Goal: Task Accomplishment & Management: Manage account settings

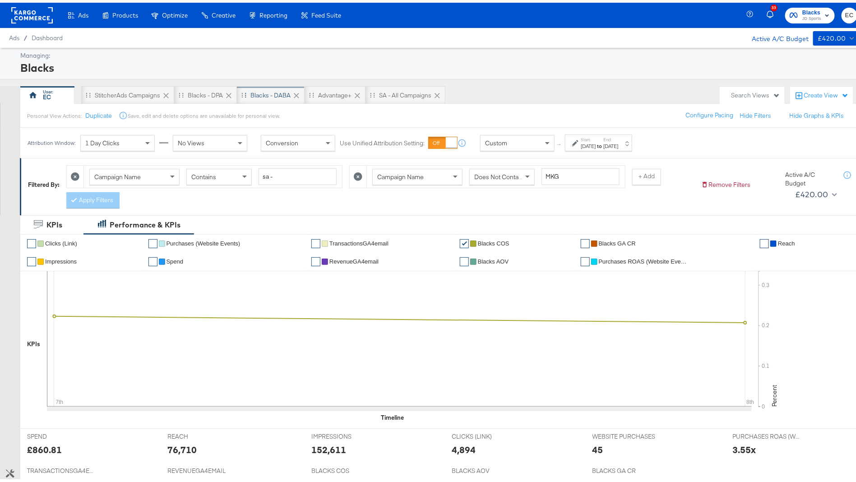
click at [250, 99] on div "Blacks - DABA" at bounding box center [271, 93] width 68 height 18
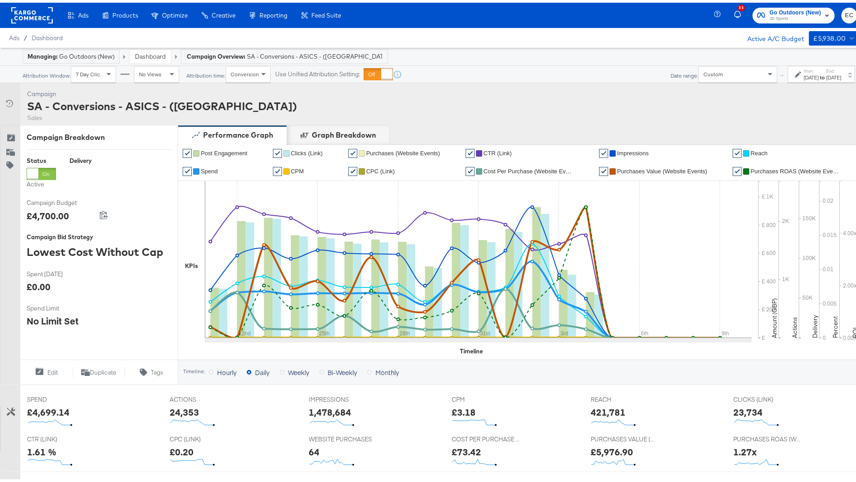
scroll to position [263, 0]
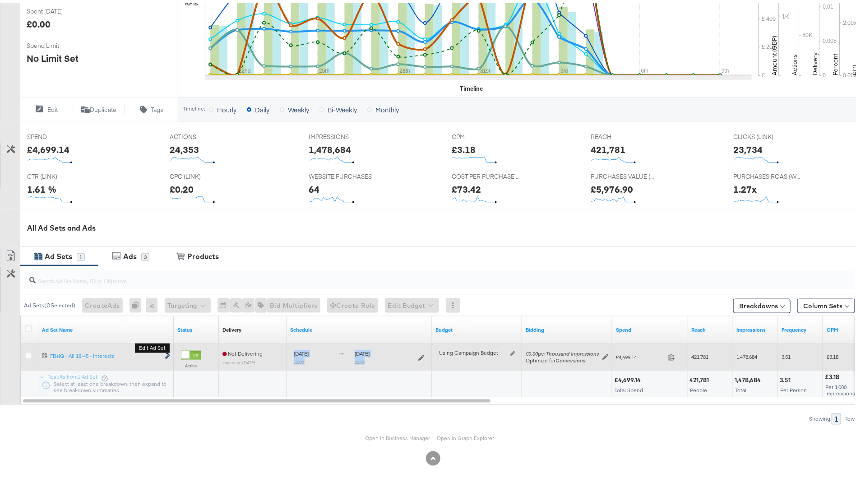
click at [168, 353] on icon "link" at bounding box center [167, 354] width 5 height 5
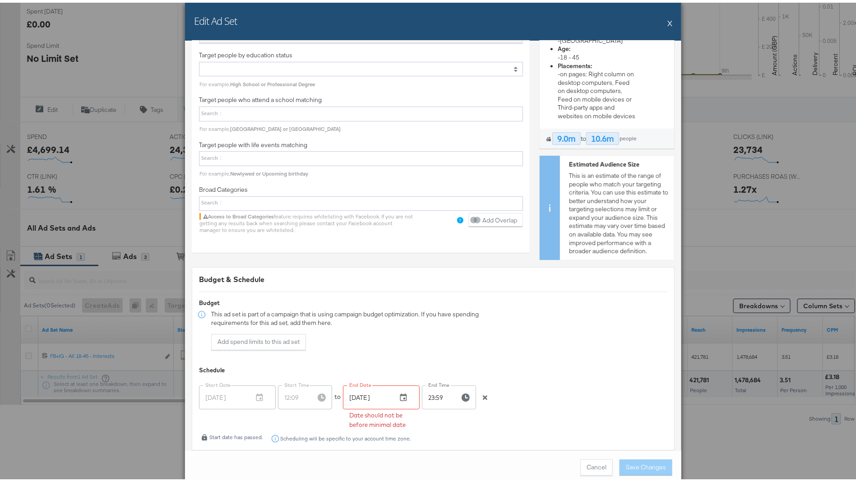
scroll to position [1822, 0]
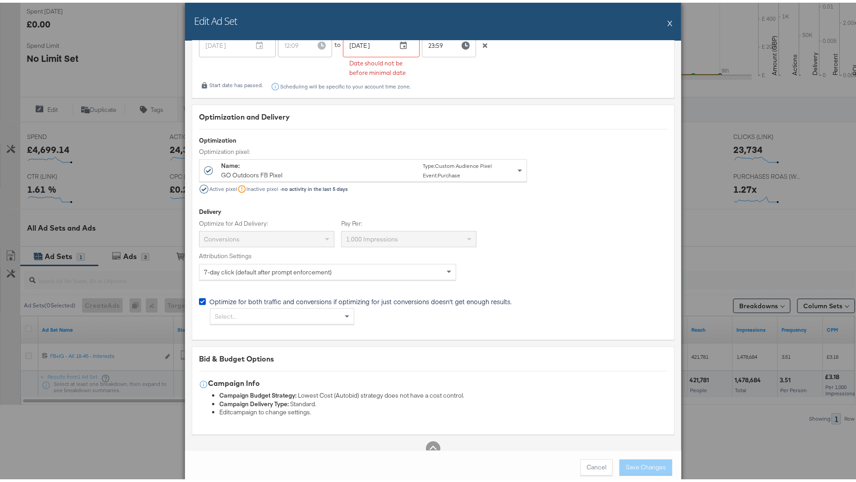
click at [668, 19] on button "X" at bounding box center [670, 20] width 5 height 18
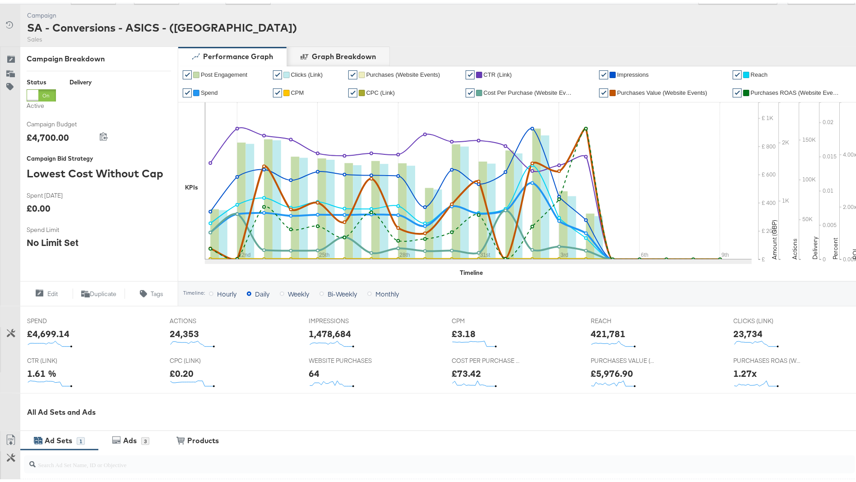
scroll to position [263, 0]
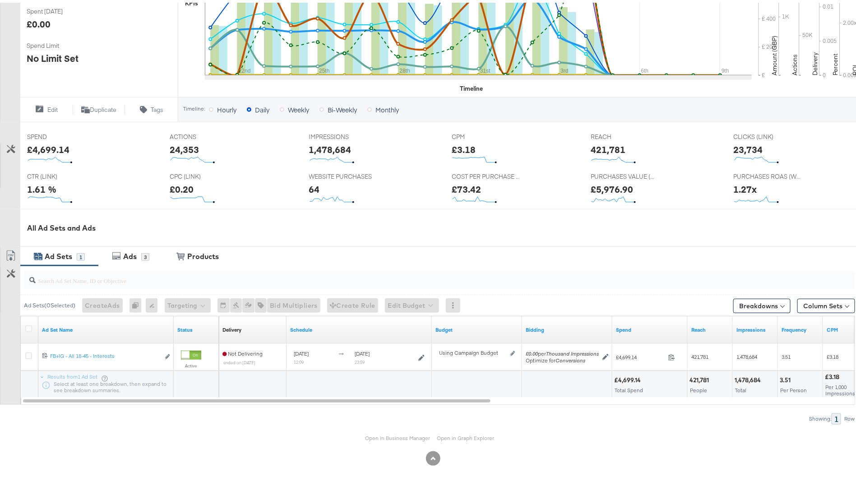
click at [524, 220] on div "All Ad Sets and Ads" at bounding box center [447, 225] width 840 height 10
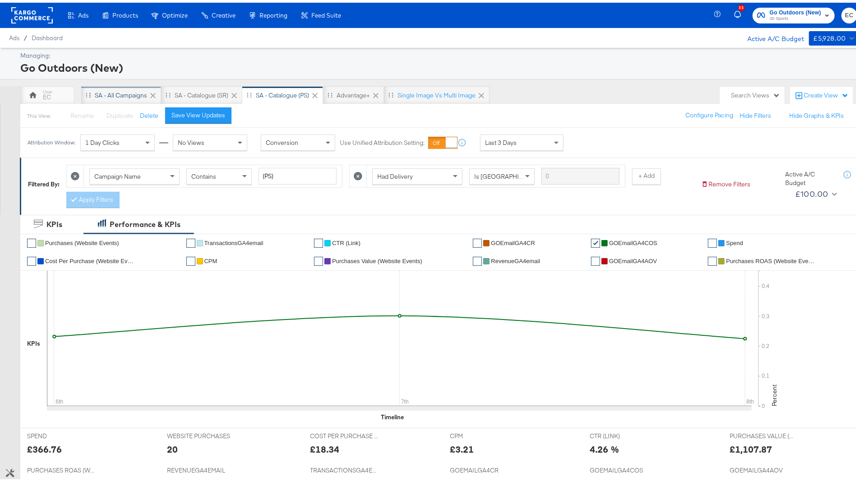
click at [132, 89] on div "SA - All Campaigns" at bounding box center [121, 92] width 52 height 9
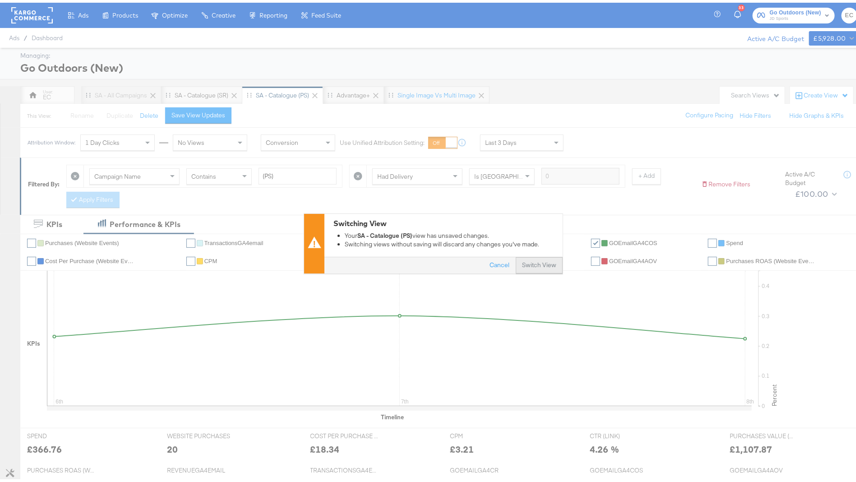
click at [522, 261] on button "Switch View" at bounding box center [539, 263] width 47 height 16
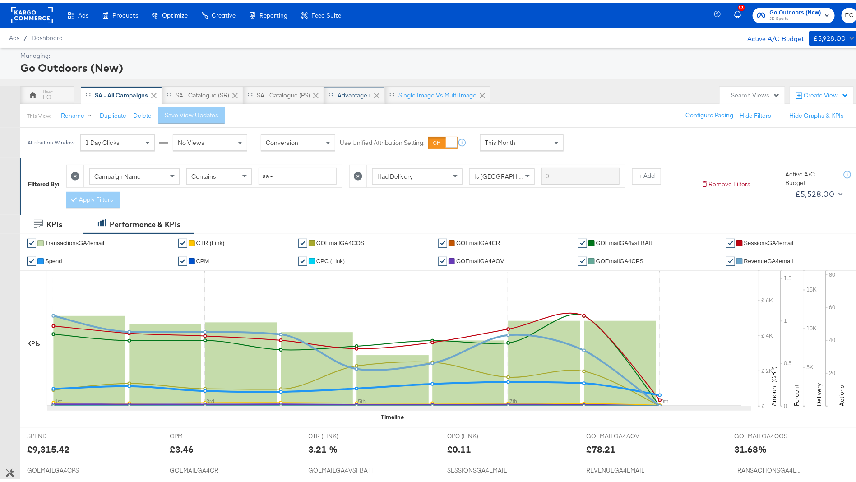
click at [353, 89] on div "Advantage+" at bounding box center [354, 92] width 33 height 9
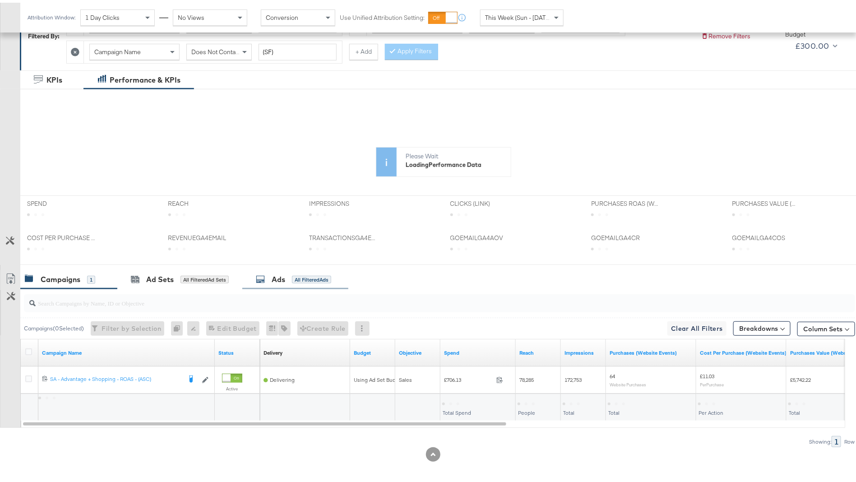
click at [293, 270] on div "KPIs Performance & KPIs Customize KPIs ✔ Clicks (Link) ✔ TransactionsGA4email ✔…" at bounding box center [433, 276] width 867 height 417
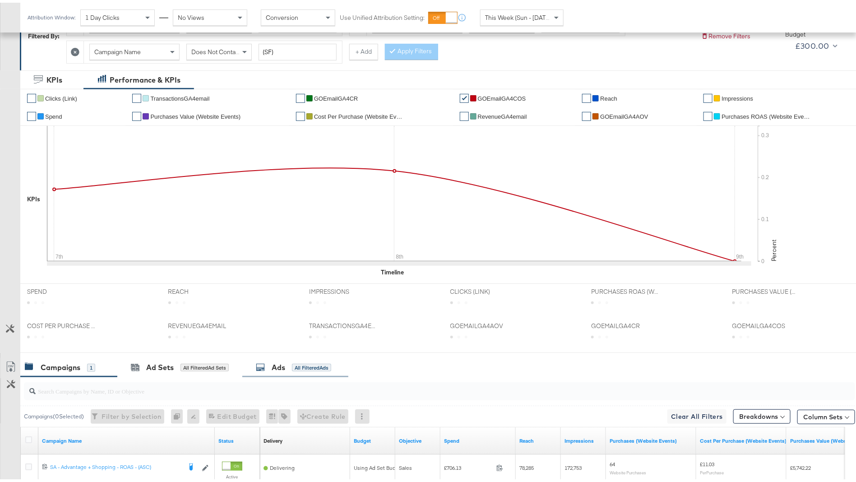
scroll to position [179, 0]
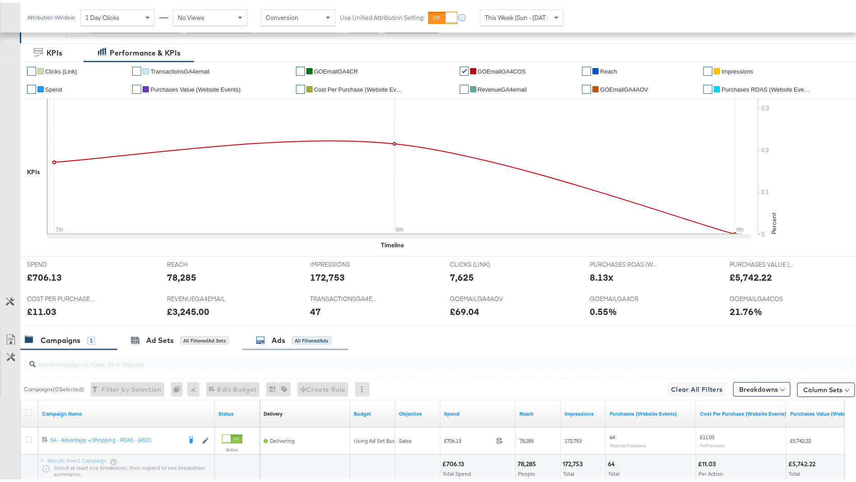
click at [280, 334] on div "Ads" at bounding box center [279, 338] width 14 height 10
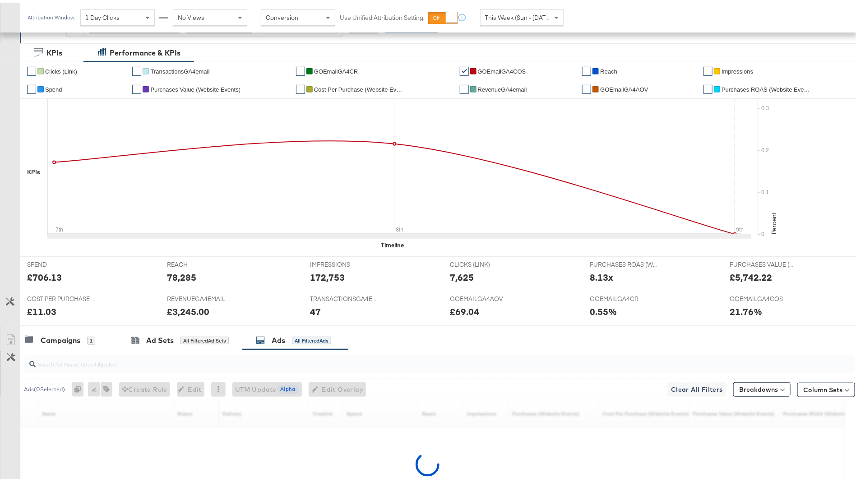
click at [265, 359] on input "search" at bounding box center [407, 358] width 743 height 18
type input "runn"
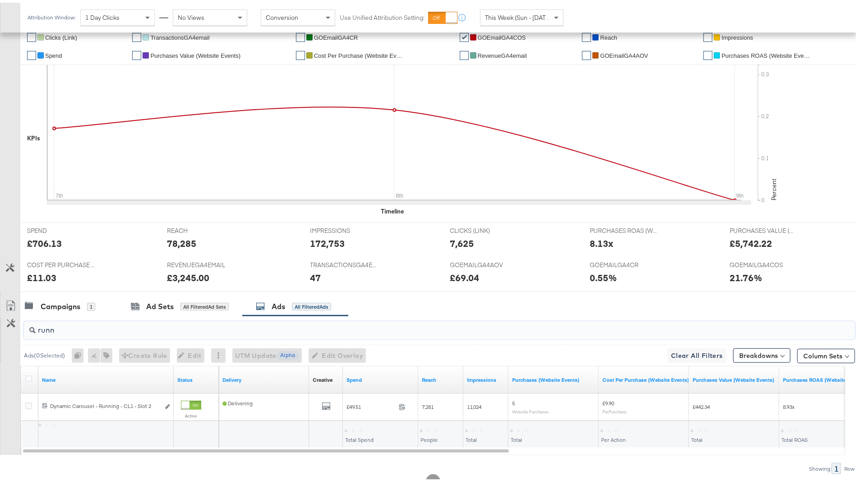
scroll to position [240, 0]
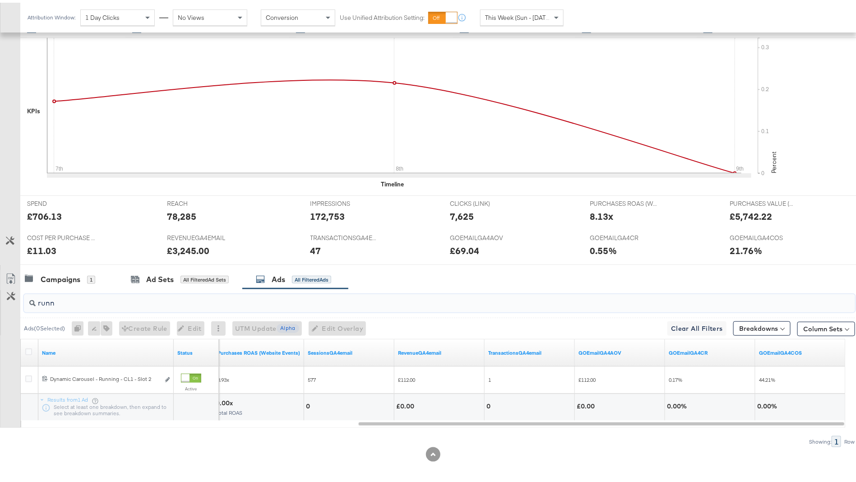
drag, startPoint x: 172, startPoint y: 297, endPoint x: 36, endPoint y: 294, distance: 135.9
click at [37, 294] on input "runn" at bounding box center [407, 297] width 743 height 18
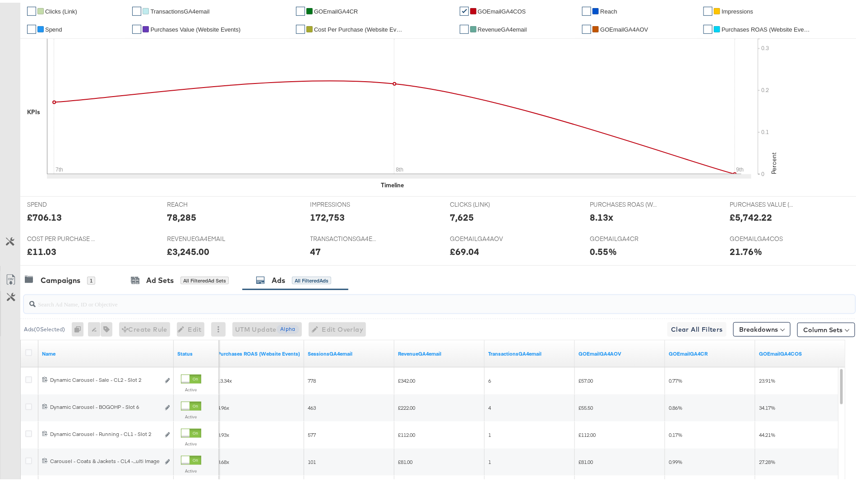
scroll to position [0, 0]
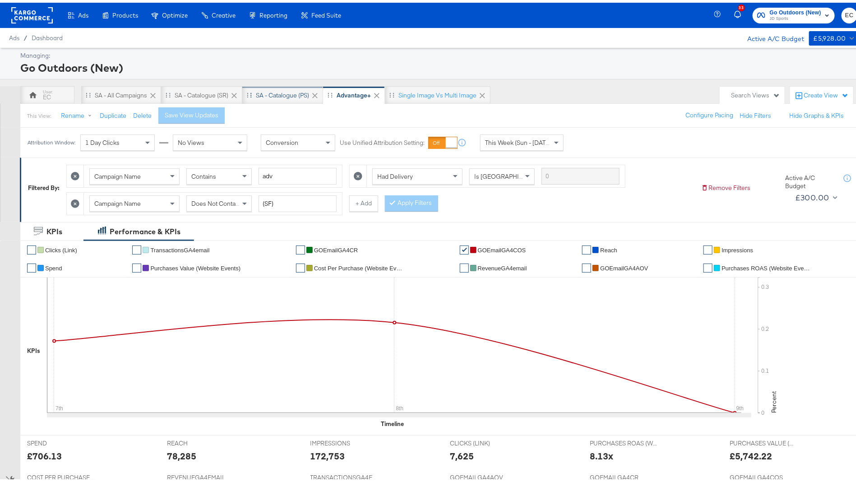
click at [284, 88] on div "SA - Catalogue (PS)" at bounding box center [282, 92] width 53 height 9
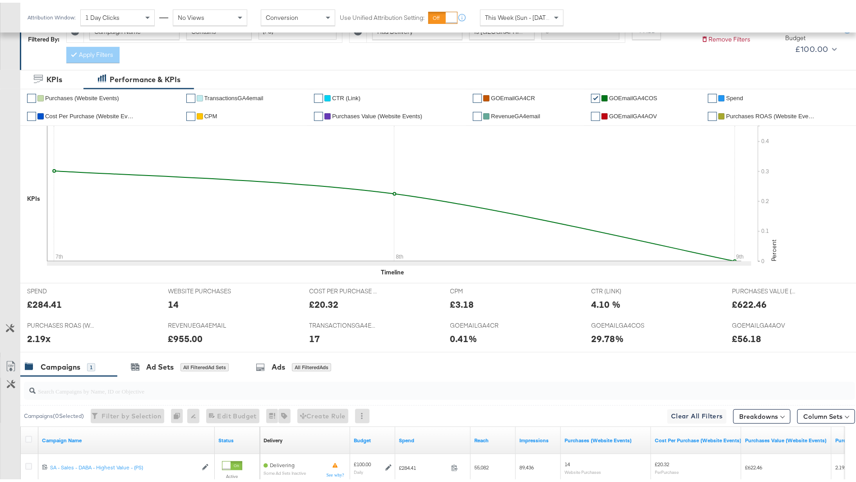
scroll to position [172, 0]
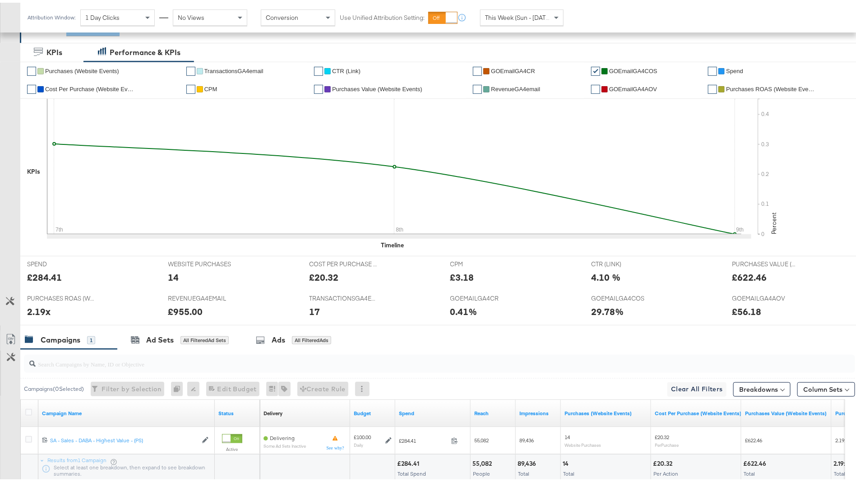
click at [219, 276] on div "14" at bounding box center [232, 274] width 128 height 13
click at [200, 339] on div "All Filtered Ad Sets" at bounding box center [205, 338] width 48 height 8
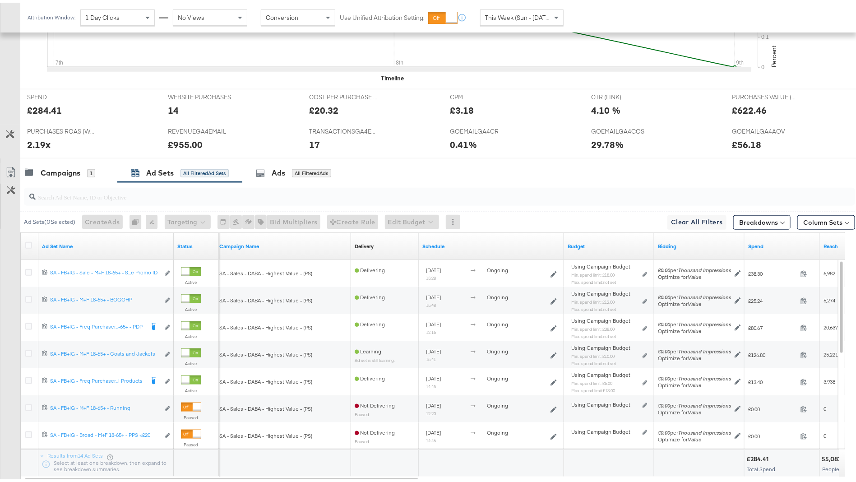
scroll to position [395, 0]
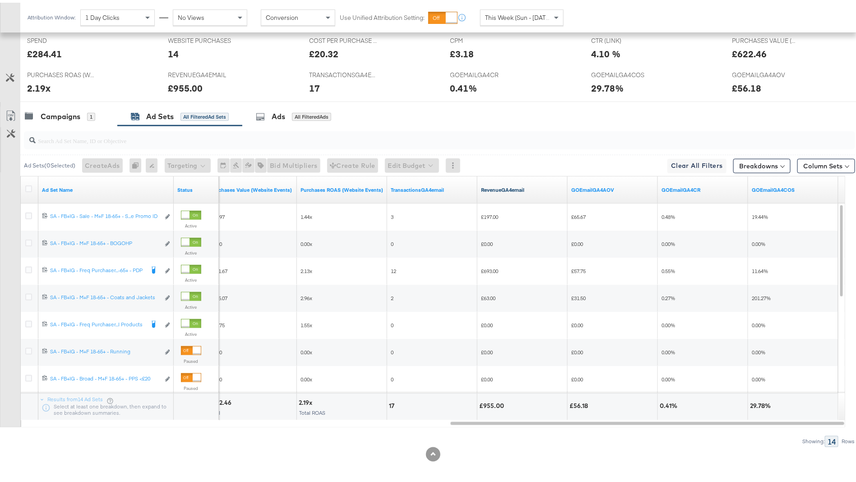
click at [533, 187] on link "RevenueGA4email" at bounding box center [522, 187] width 83 height 7
click at [527, 13] on span "This Week (Sun - [DATE])" at bounding box center [519, 15] width 68 height 8
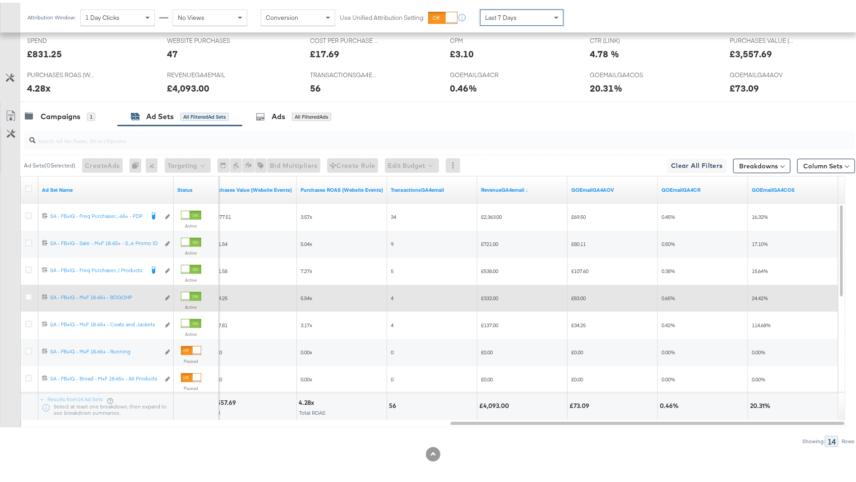
click at [190, 293] on div at bounding box center [191, 293] width 20 height 9
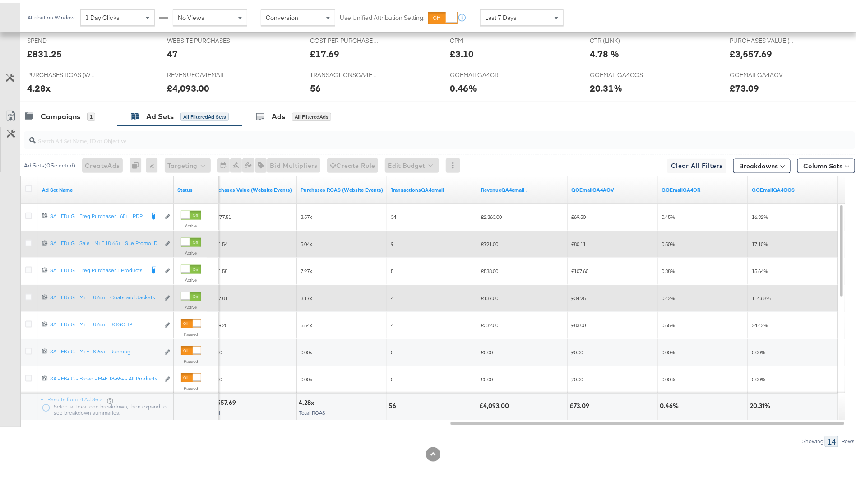
click at [191, 241] on div at bounding box center [191, 239] width 20 height 9
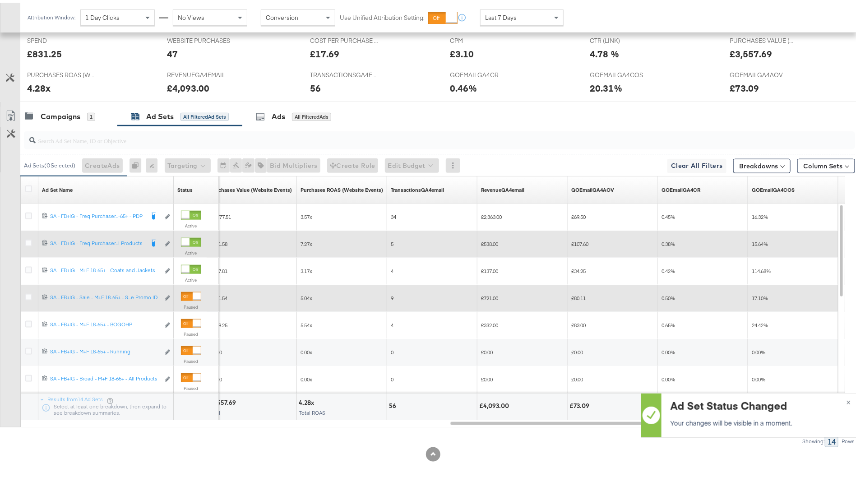
click at [507, 14] on span "Last 7 Days" at bounding box center [501, 15] width 32 height 8
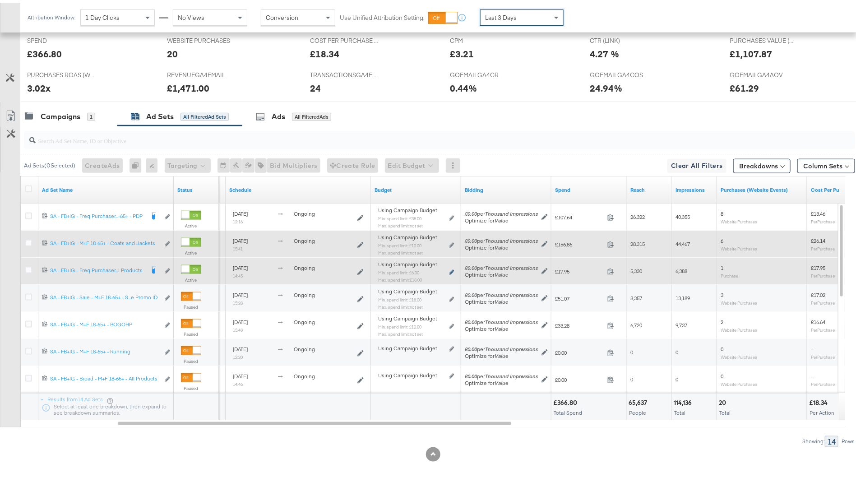
click at [453, 270] on icon at bounding box center [452, 269] width 5 height 5
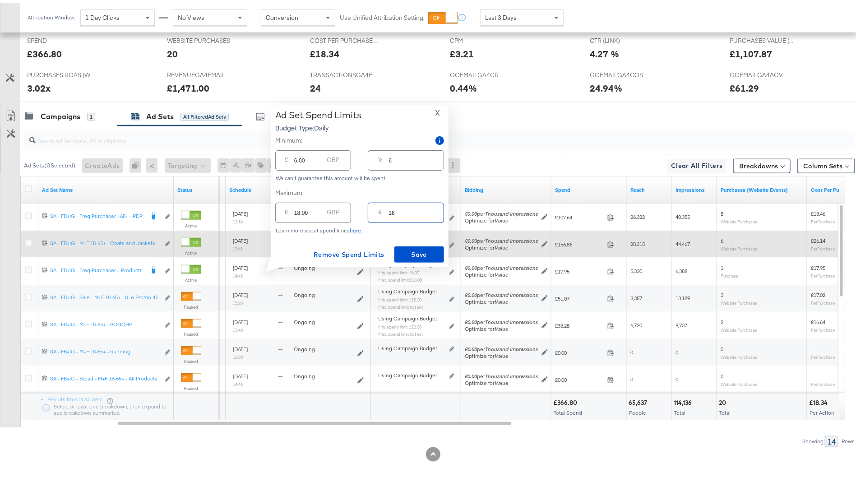
drag, startPoint x: 418, startPoint y: 208, endPoint x: 350, endPoint y: 208, distance: 67.7
click at [350, 208] on div "£ 18.00 GBP % 18" at bounding box center [359, 210] width 169 height 24
drag, startPoint x: 398, startPoint y: 205, endPoint x: 368, endPoint y: 205, distance: 30.2
click at [368, 205] on div "% 18" at bounding box center [406, 210] width 76 height 20
click at [391, 210] on input "18" at bounding box center [416, 206] width 55 height 19
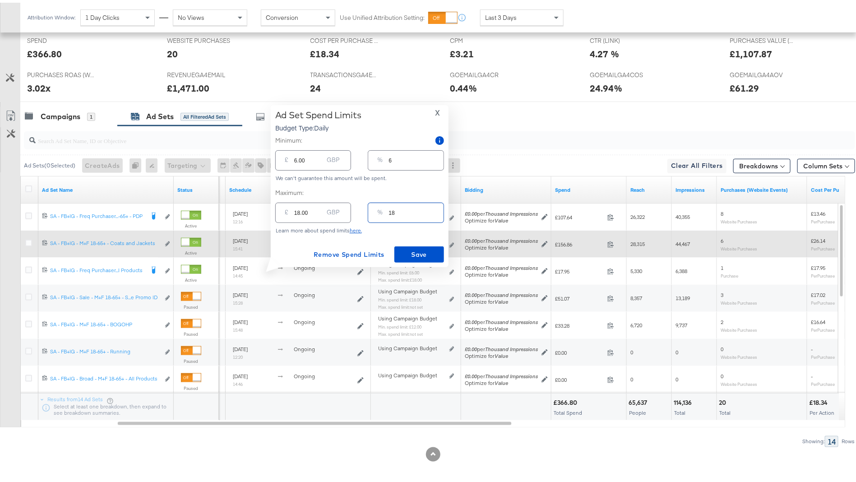
click at [391, 210] on input "18" at bounding box center [416, 206] width 55 height 19
type input "1"
type input "1.00"
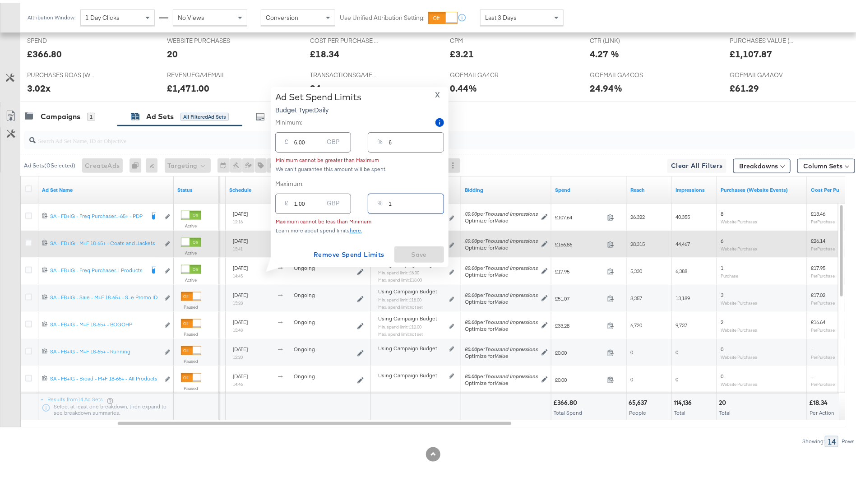
type input "0"
click at [434, 204] on input "0" at bounding box center [416, 197] width 55 height 19
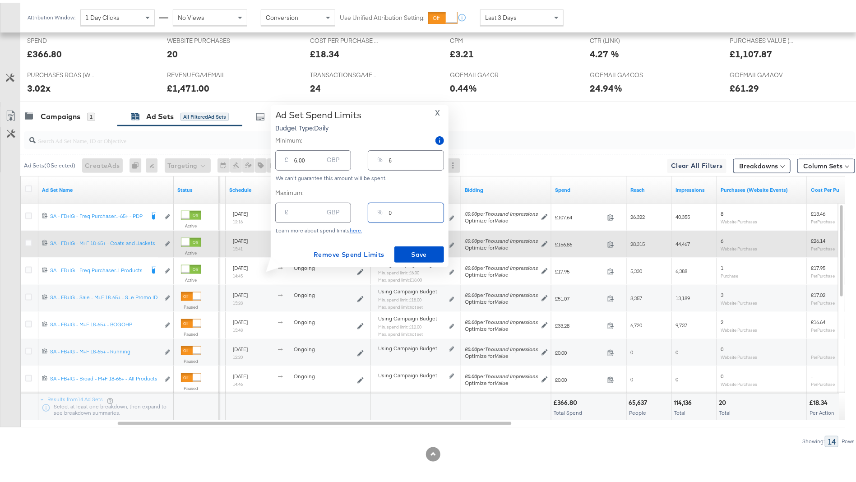
click at [409, 159] on input "6" at bounding box center [416, 153] width 55 height 19
drag, startPoint x: 409, startPoint y: 159, endPoint x: 373, endPoint y: 157, distance: 35.7
click at [373, 157] on div "% 6" at bounding box center [406, 158] width 76 height 20
type input "1"
type input "1.00"
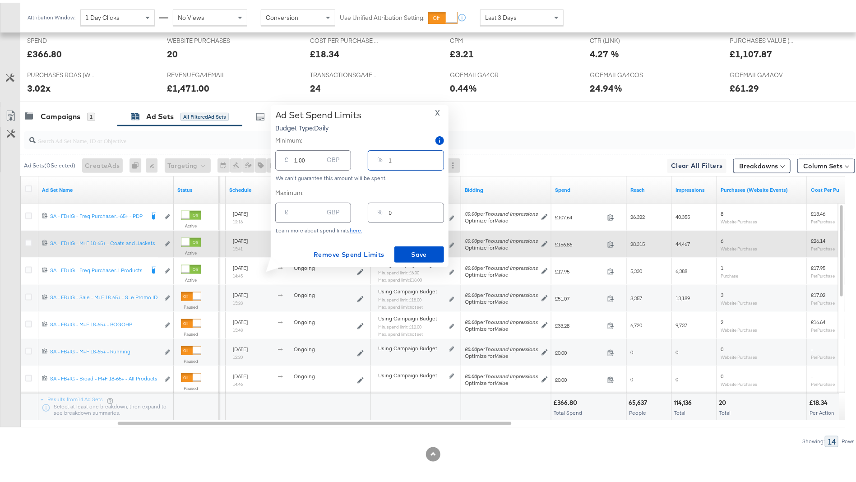
type input "10"
type input "10.00"
type input "10"
click at [423, 255] on span "Save" at bounding box center [419, 251] width 42 height 11
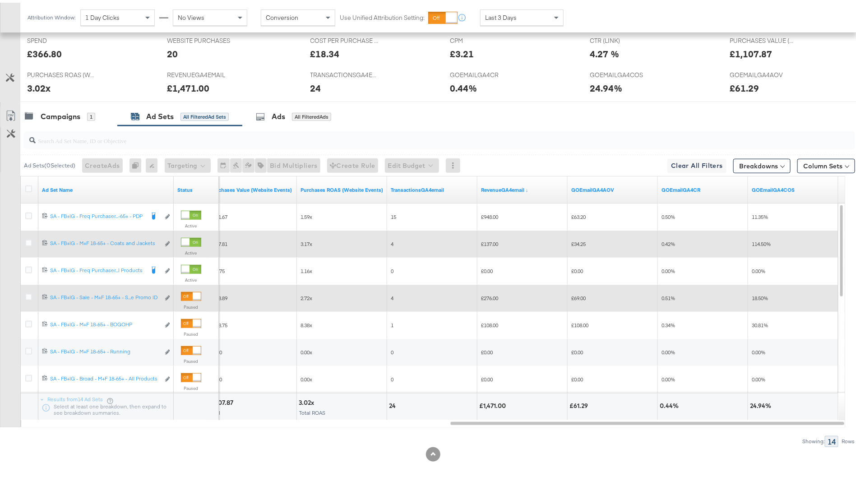
click at [193, 291] on div at bounding box center [197, 294] width 8 height 8
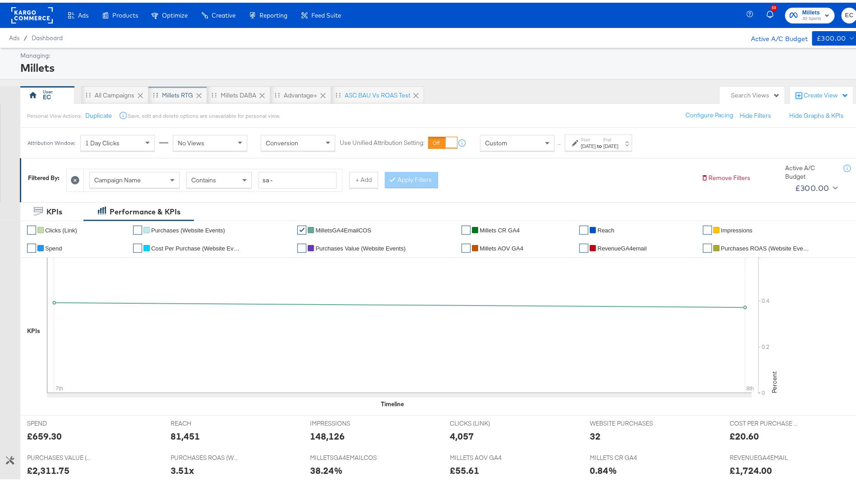
click at [175, 93] on div "Millets RTG" at bounding box center [177, 92] width 31 height 9
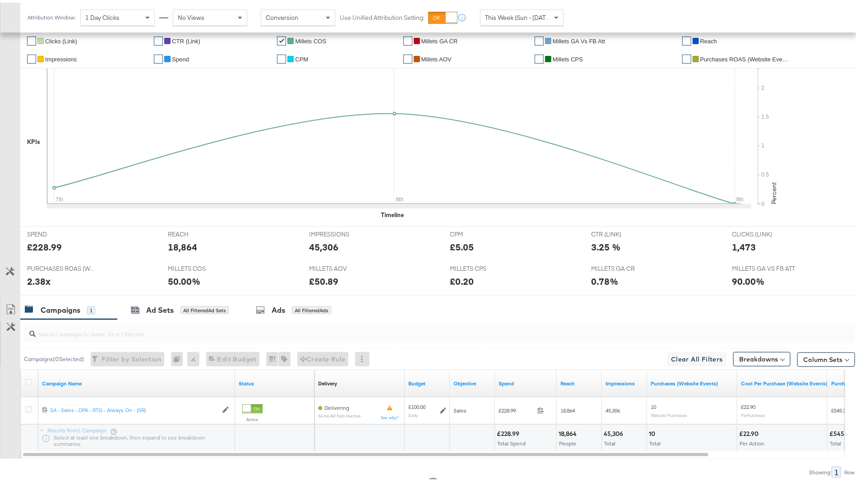
scroll to position [240, 0]
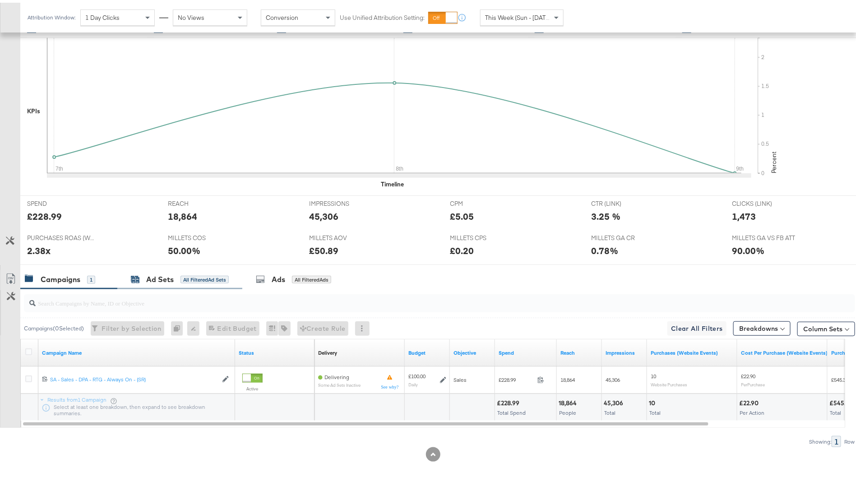
click at [207, 274] on div "All Filtered Ad Sets" at bounding box center [205, 277] width 48 height 8
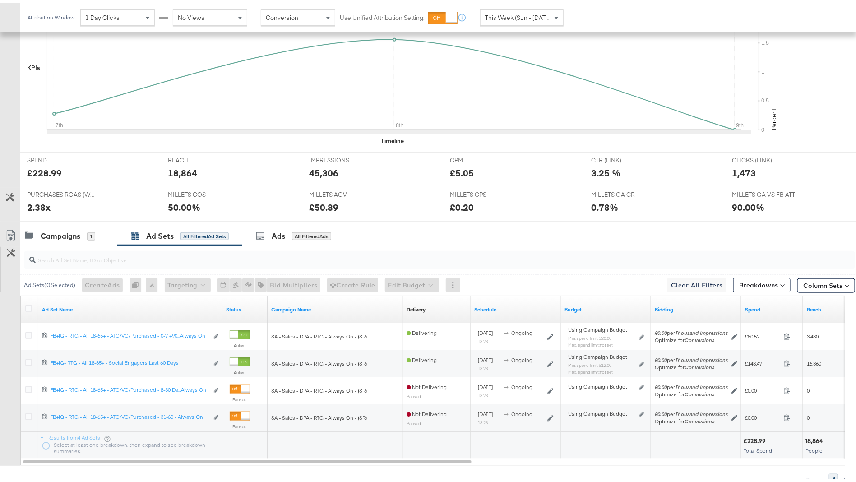
scroll to position [321, 0]
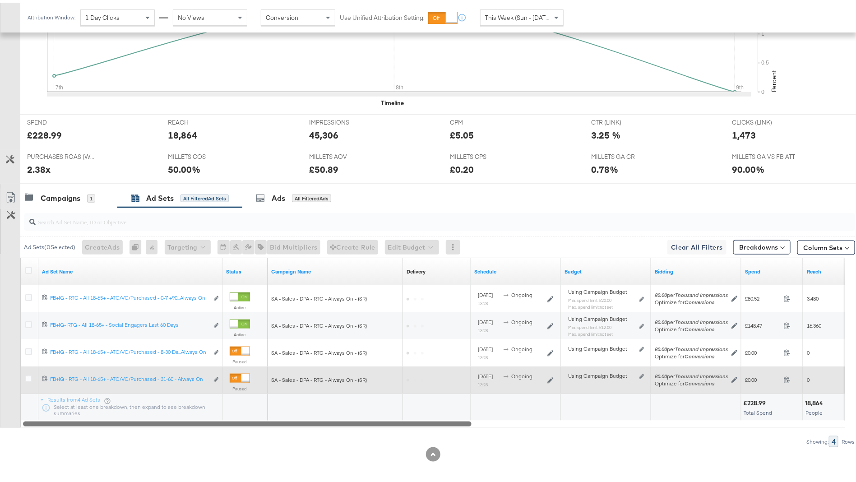
drag, startPoint x: 463, startPoint y: 419, endPoint x: 343, endPoint y: 376, distance: 128.1
click at [366, 407] on div "Ad Set Name Status Campaign Name Delivery Sorting Unavailable Schedule Budget B…" at bounding box center [432, 340] width 825 height 170
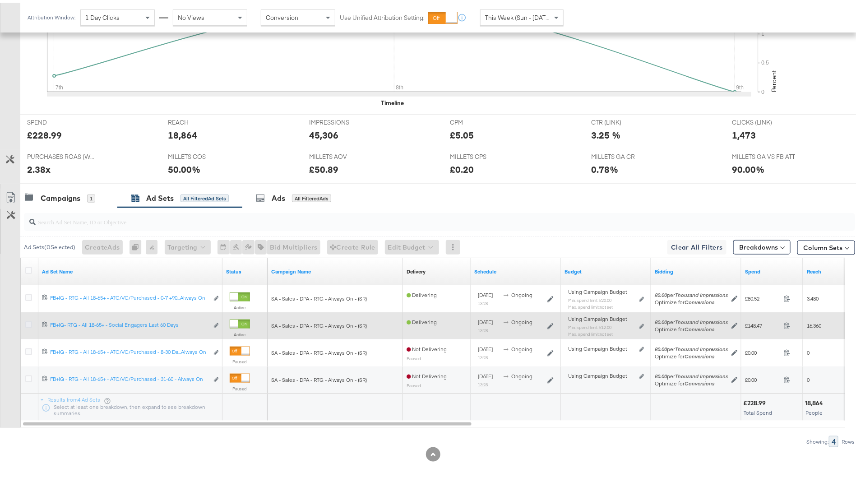
click at [26, 319] on icon at bounding box center [28, 322] width 7 height 7
click at [0, 0] on input "checkbox" at bounding box center [0, 0] width 0 height 0
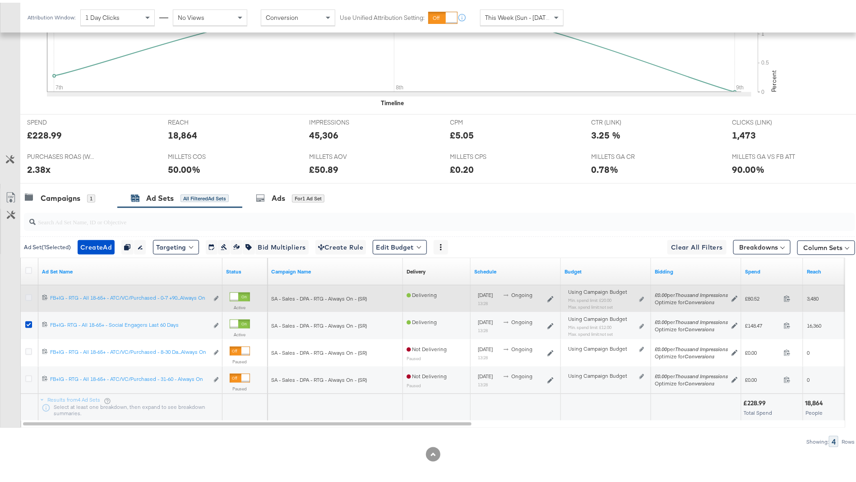
click at [28, 292] on icon at bounding box center [28, 295] width 7 height 7
click at [0, 0] on input "checkbox" at bounding box center [0, 0] width 0 height 0
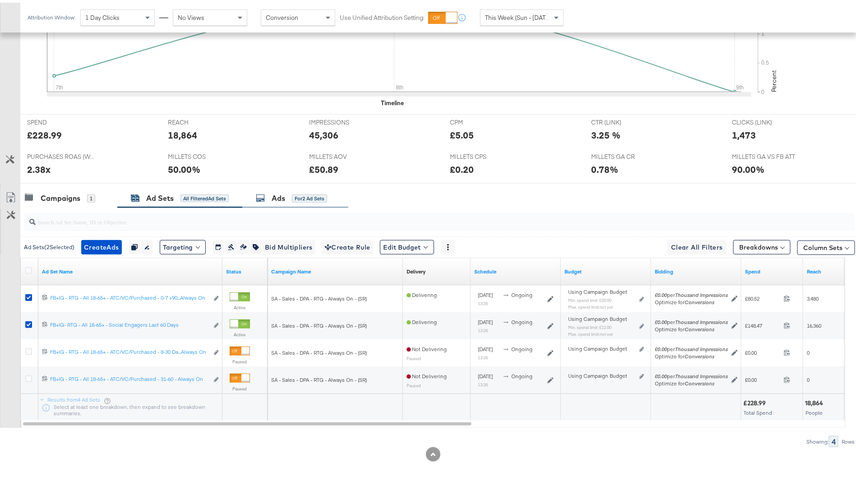
click at [296, 195] on div "for 2 Ad Sets" at bounding box center [309, 196] width 35 height 8
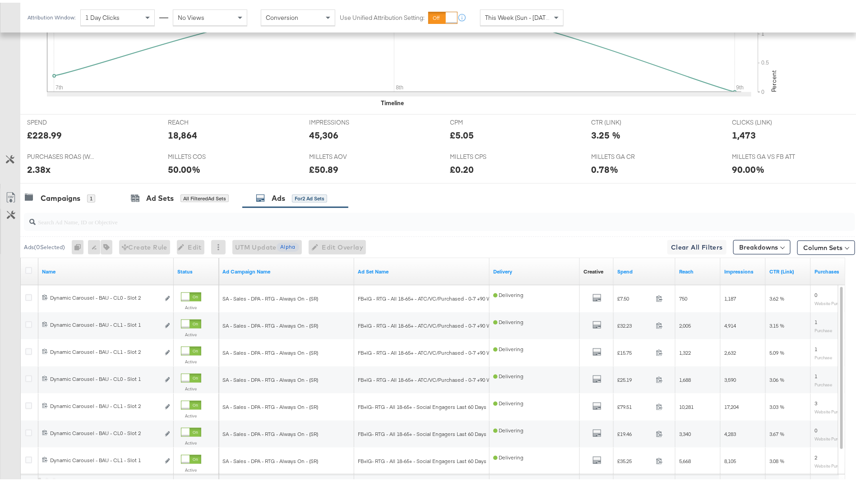
scroll to position [402, 0]
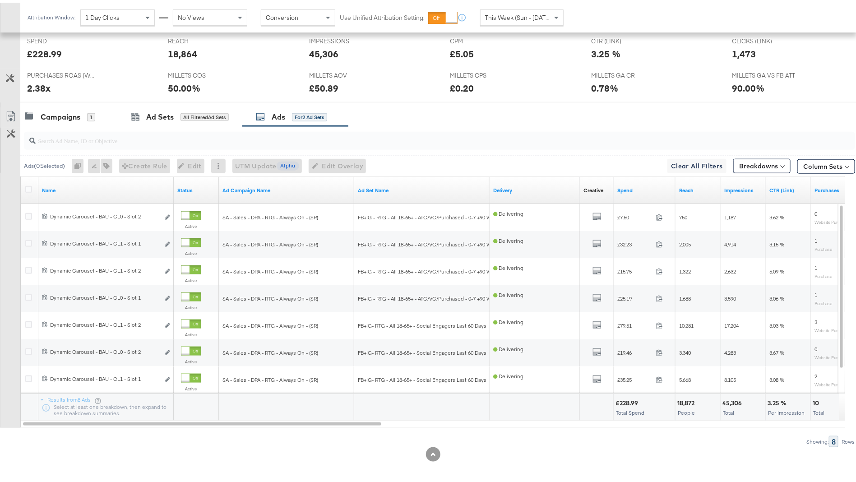
click at [182, 105] on div "Ad Sets All Filtered Ad Sets" at bounding box center [179, 114] width 125 height 19
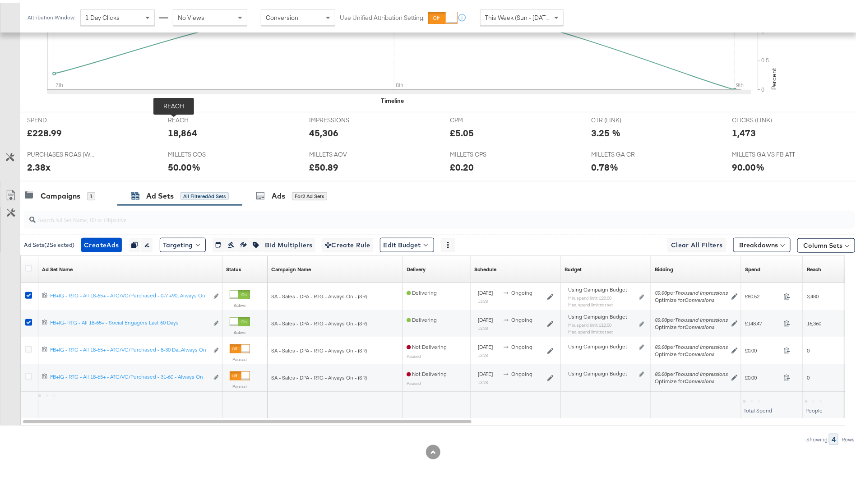
scroll to position [321, 0]
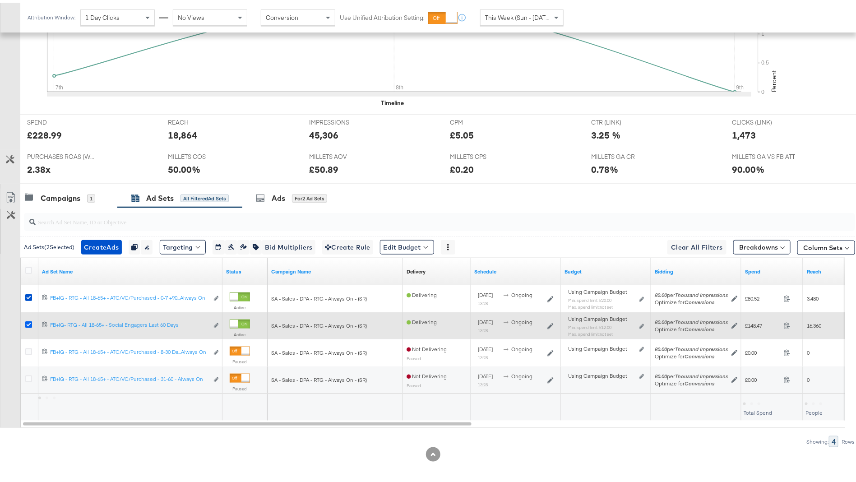
click at [25, 321] on icon at bounding box center [28, 322] width 7 height 7
click at [0, 0] on input "checkbox" at bounding box center [0, 0] width 0 height 0
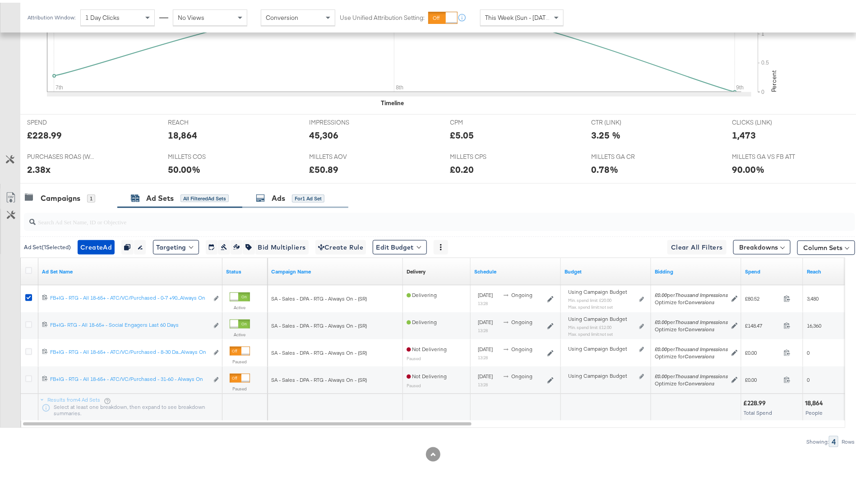
click at [283, 195] on div "Ads" at bounding box center [279, 196] width 14 height 10
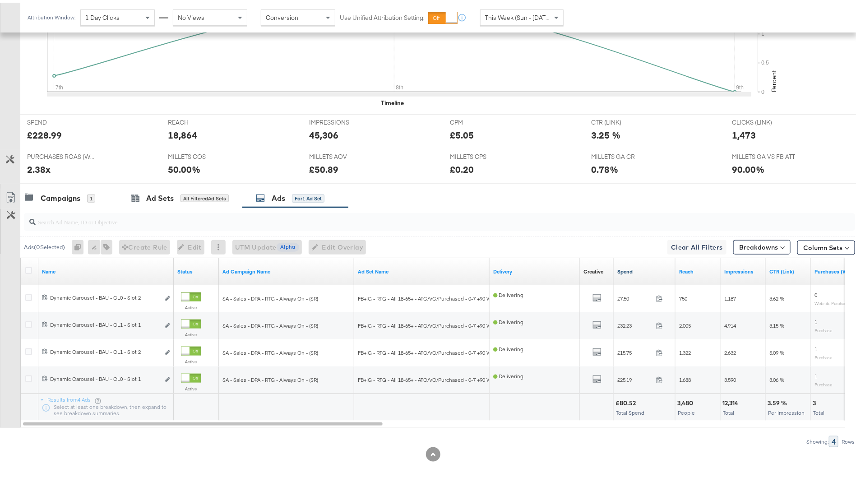
click at [628, 266] on link "Spend" at bounding box center [645, 268] width 55 height 7
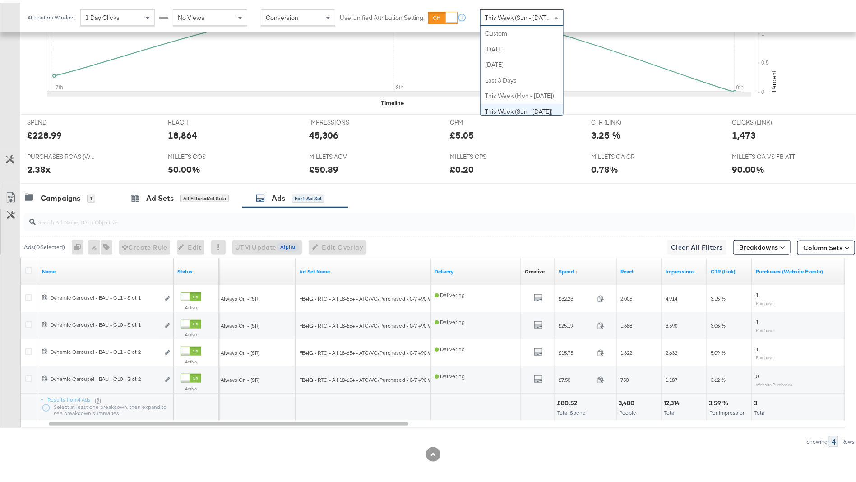
click at [519, 17] on span "This Week (Sun - [DATE])" at bounding box center [519, 15] width 68 height 8
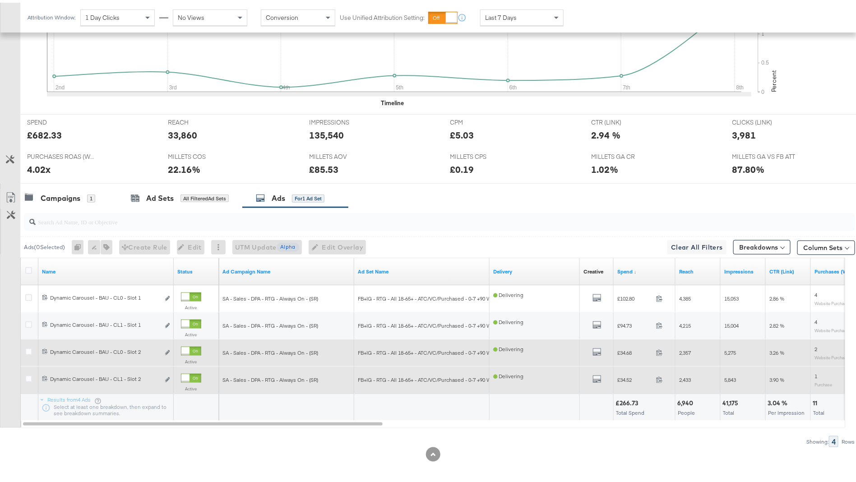
click at [192, 377] on div at bounding box center [191, 375] width 20 height 9
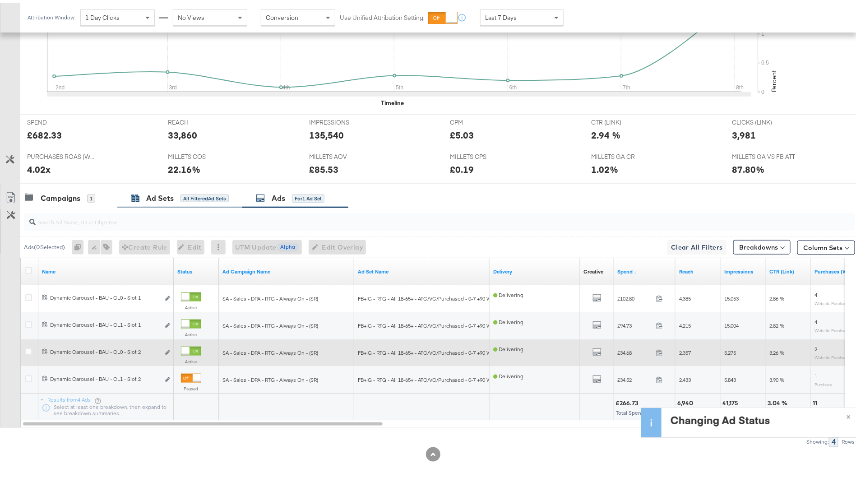
click at [159, 191] on div "Ad Sets" at bounding box center [160, 196] width 28 height 10
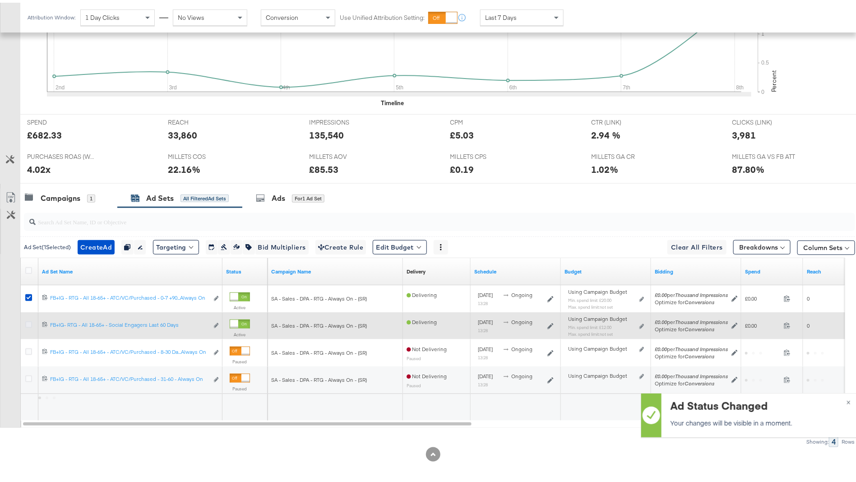
click at [26, 319] on icon at bounding box center [28, 322] width 7 height 7
click at [0, 0] on input "checkbox" at bounding box center [0, 0] width 0 height 0
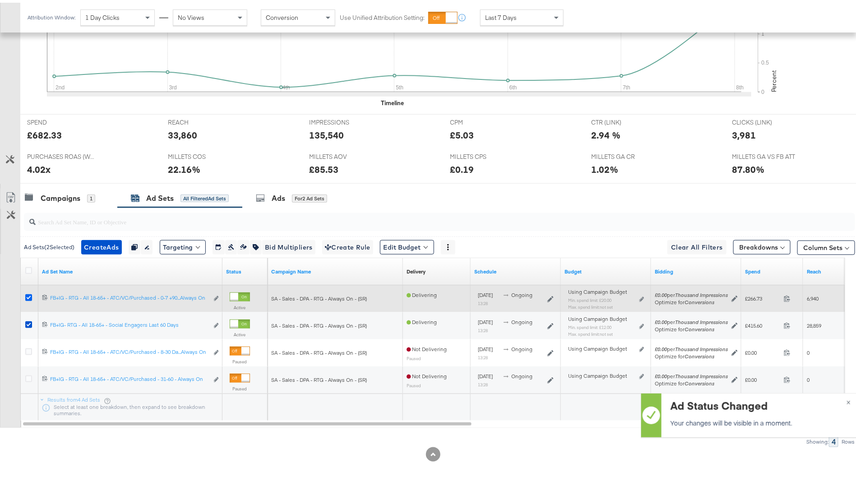
click at [25, 293] on icon at bounding box center [28, 295] width 7 height 7
click at [0, 0] on input "checkbox" at bounding box center [0, 0] width 0 height 0
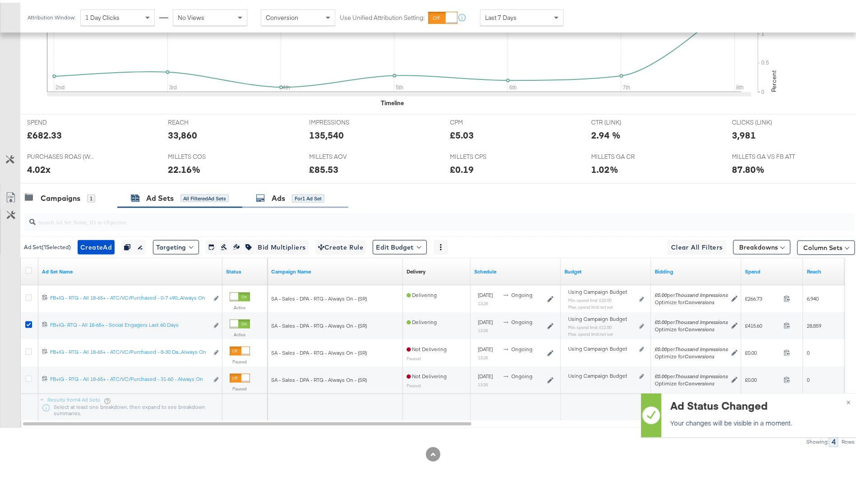
click at [315, 191] on span "for 1 Ad Set" at bounding box center [308, 195] width 33 height 8
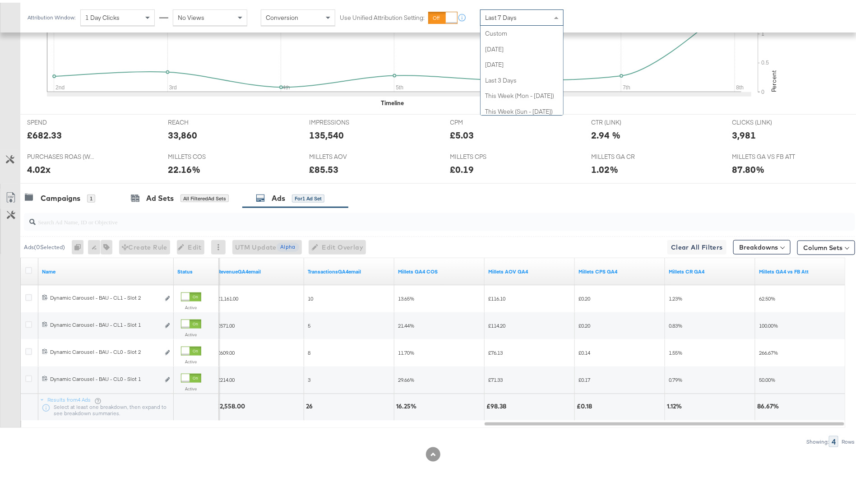
click at [518, 12] on div "Last 7 Days" at bounding box center [522, 14] width 83 height 15
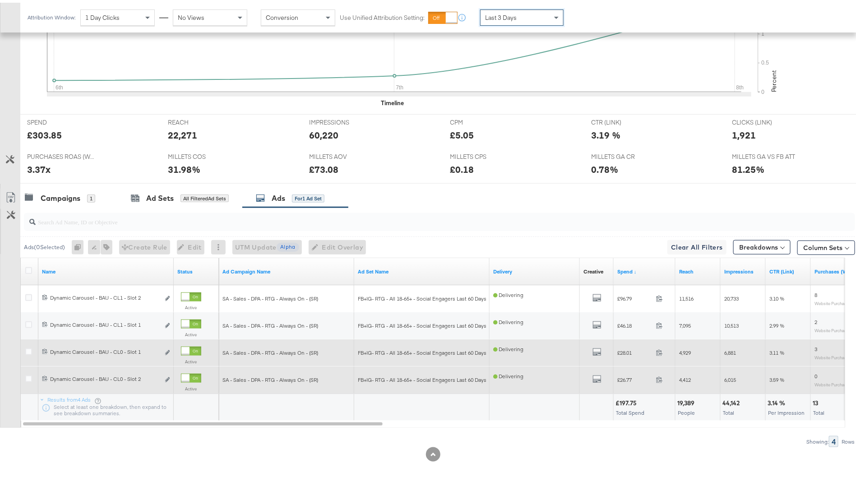
click at [192, 372] on div at bounding box center [191, 375] width 20 height 9
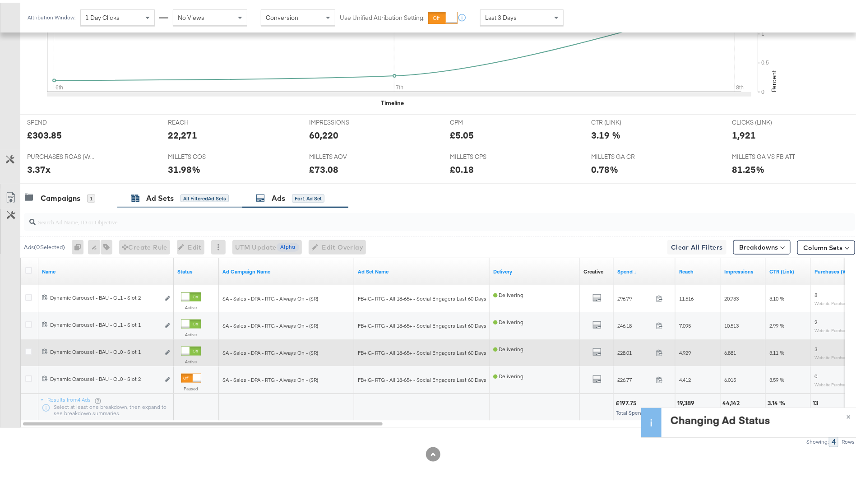
click at [189, 196] on div "All Filtered Ad Sets" at bounding box center [205, 196] width 48 height 8
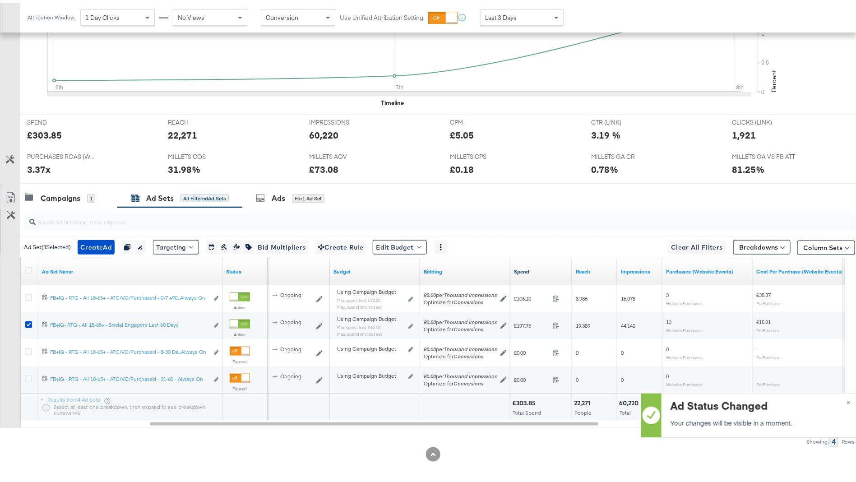
click at [539, 265] on link "Spend" at bounding box center [541, 268] width 55 height 7
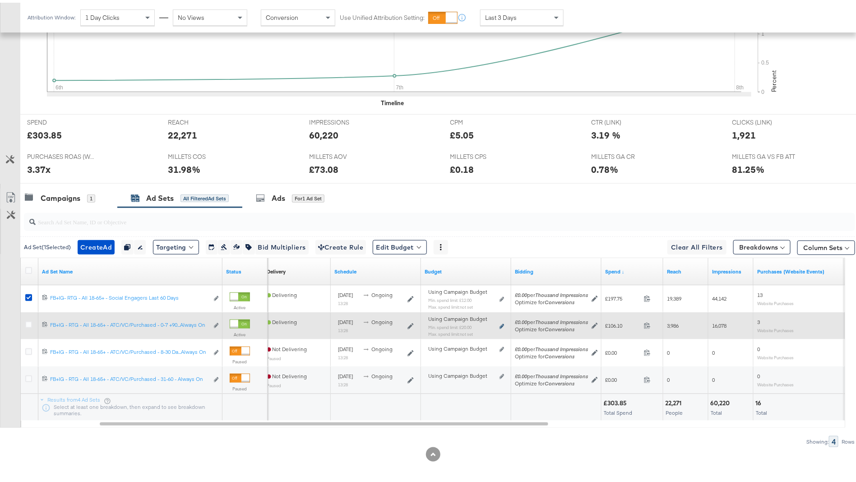
click at [503, 322] on icon at bounding box center [502, 323] width 5 height 5
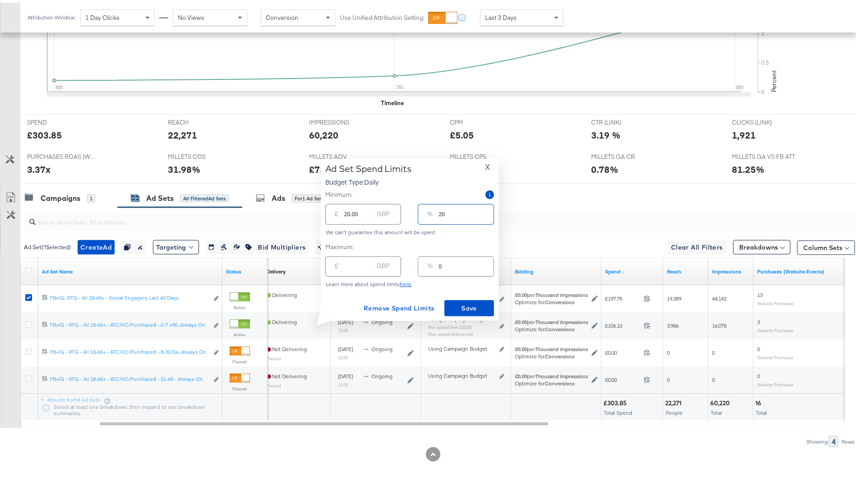
drag, startPoint x: 450, startPoint y: 211, endPoint x: 422, endPoint y: 211, distance: 28.4
click at [422, 211] on div "% 20" at bounding box center [456, 211] width 76 height 20
type input "10"
type input "10.00"
type input "10"
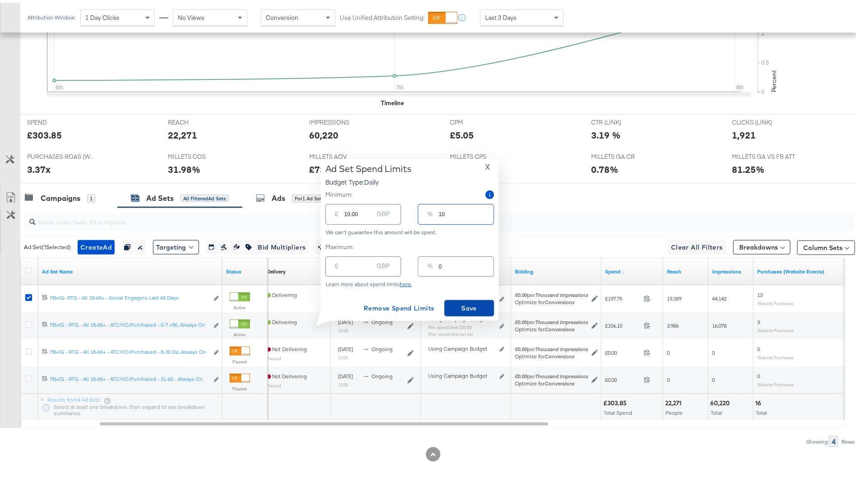
click at [477, 307] on span "Save" at bounding box center [469, 305] width 42 height 11
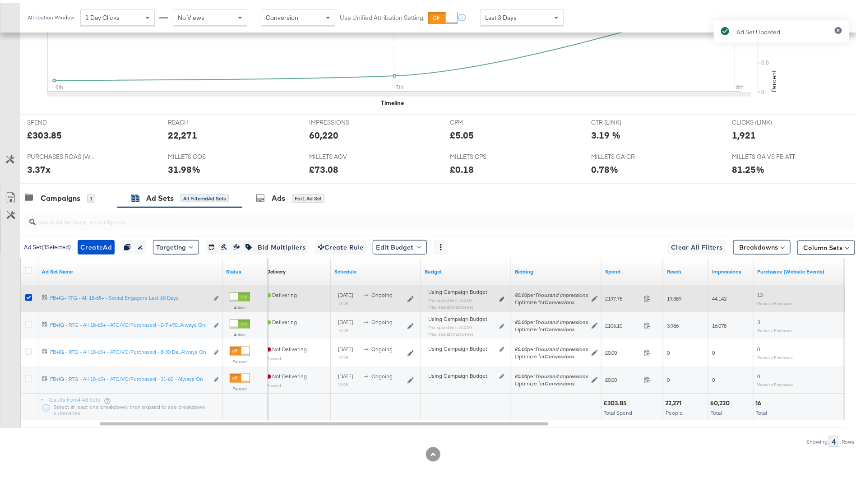
click at [500, 294] on icon at bounding box center [502, 296] width 5 height 5
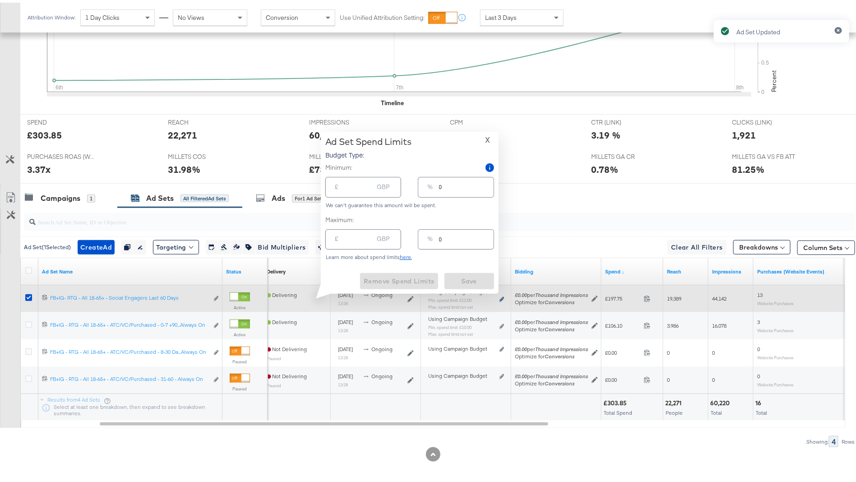
type input "12.00"
type input "12"
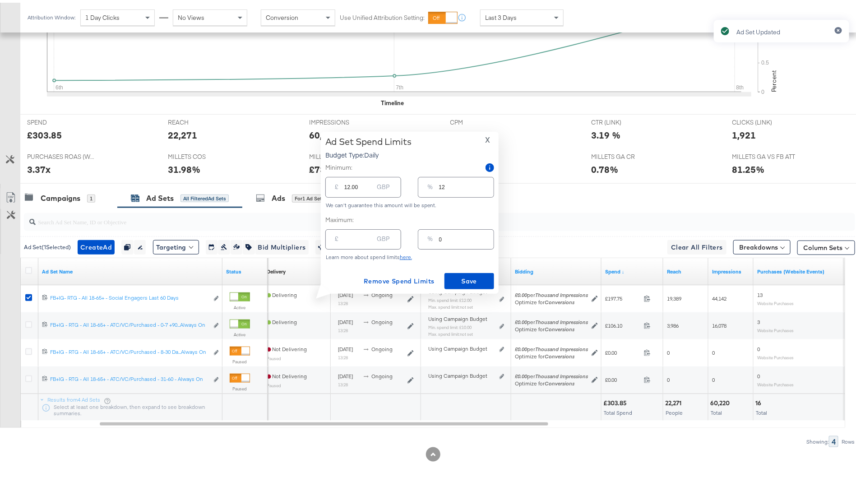
drag, startPoint x: 456, startPoint y: 185, endPoint x: 425, endPoint y: 185, distance: 31.1
click at [425, 185] on div "% 12" at bounding box center [456, 184] width 76 height 20
type input "20"
type input "20.00"
type input "20"
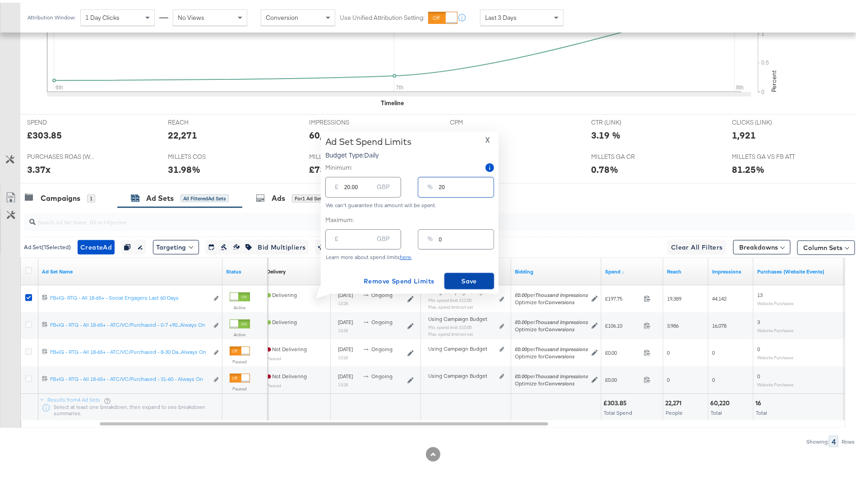
click at [465, 276] on span "Save" at bounding box center [469, 278] width 42 height 11
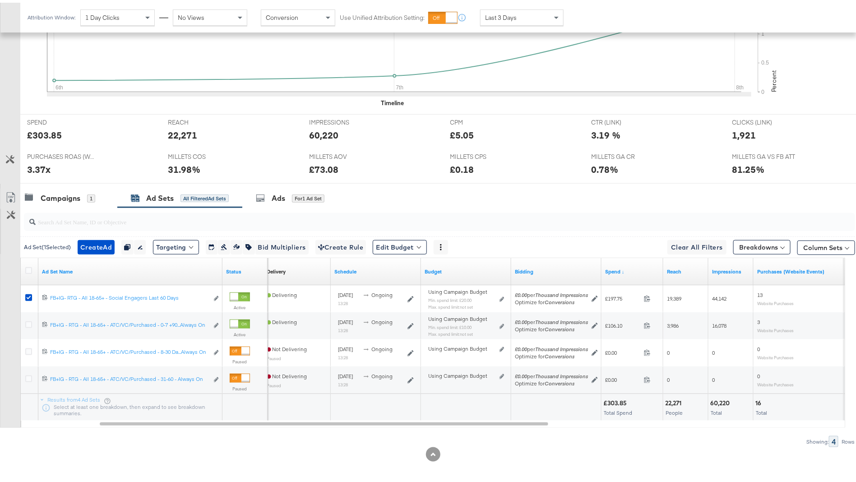
scroll to position [0, 0]
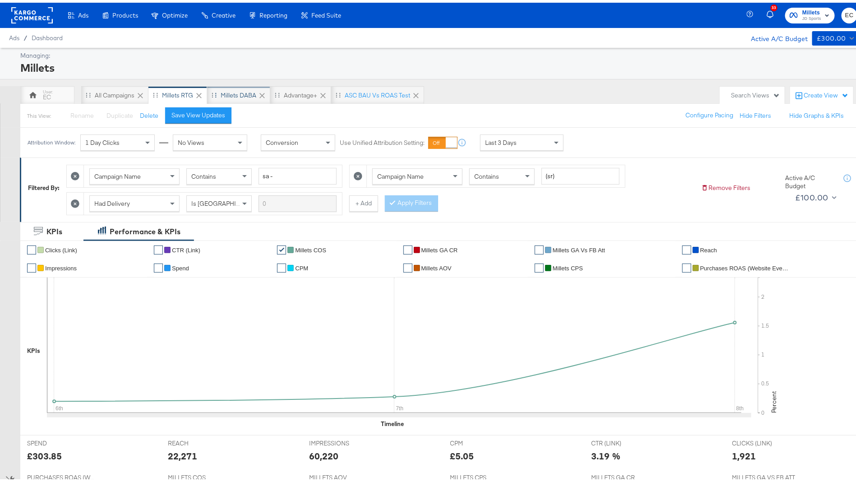
click at [239, 87] on div "Millets DABA" at bounding box center [238, 93] width 63 height 18
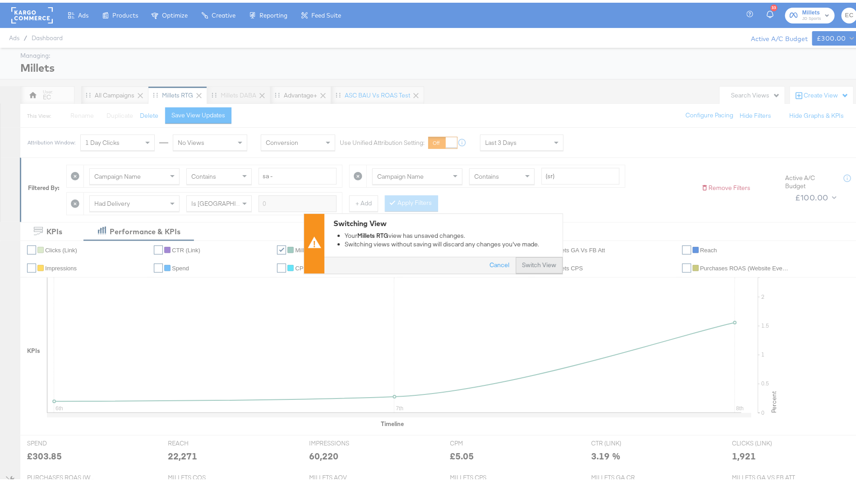
click at [533, 263] on button "Switch View" at bounding box center [539, 263] width 47 height 16
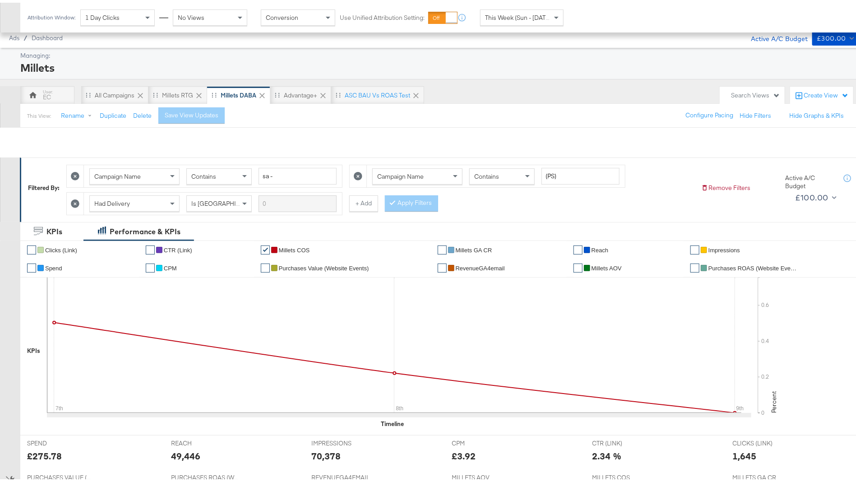
scroll to position [240, 0]
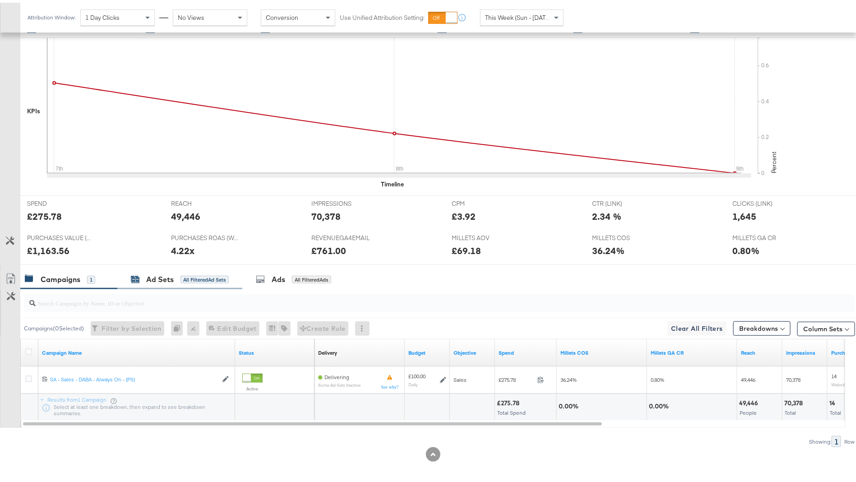
click at [191, 278] on div "All Filtered Ad Sets" at bounding box center [205, 277] width 48 height 8
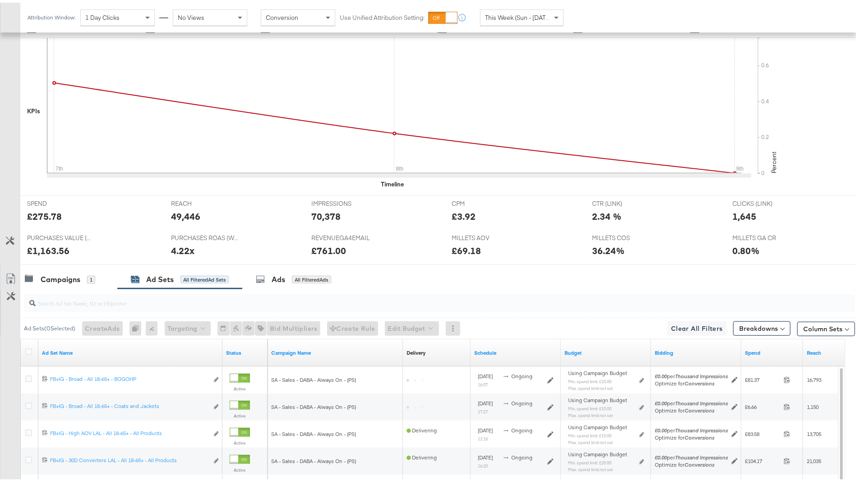
scroll to position [0, 0]
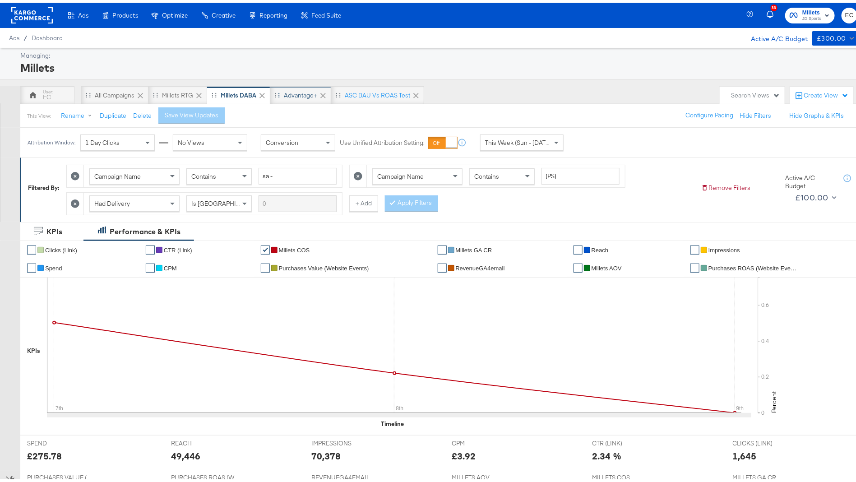
click at [289, 95] on div "Advantage+" at bounding box center [300, 92] width 33 height 9
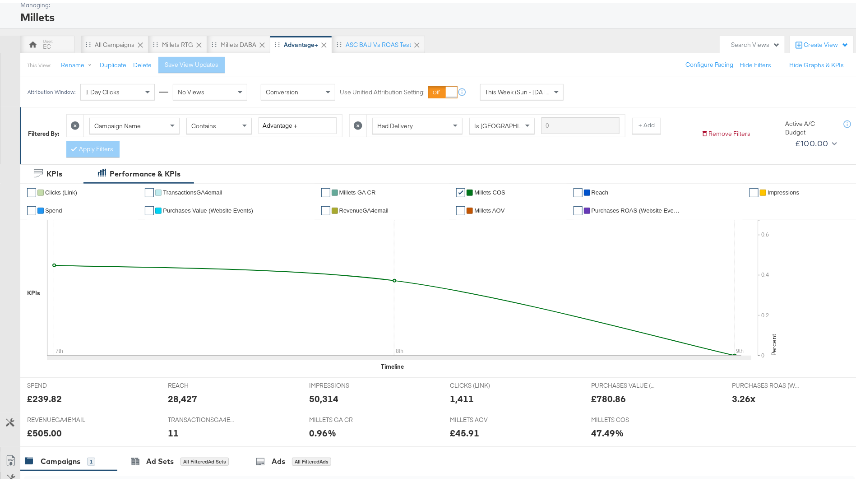
scroll to position [233, 0]
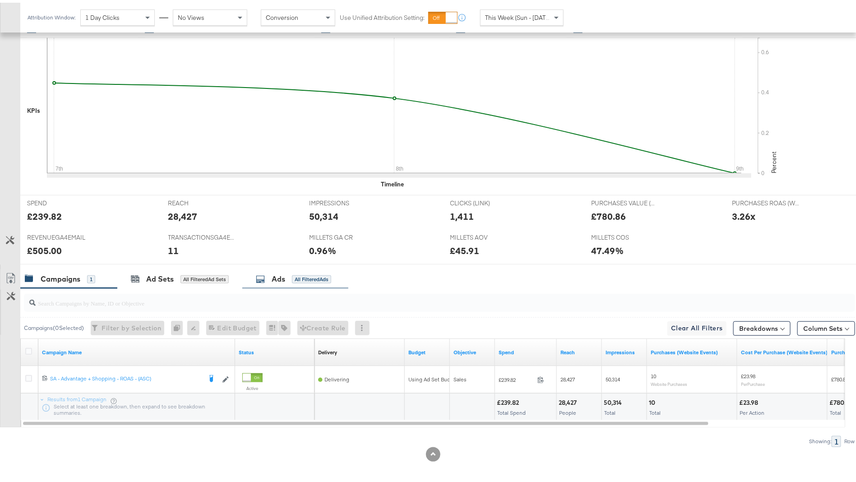
click at [307, 274] on div "All Filtered Ads" at bounding box center [311, 277] width 39 height 8
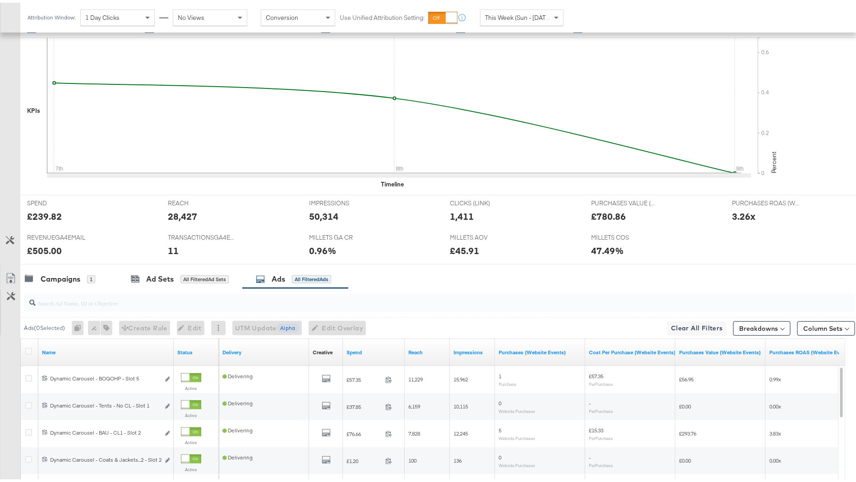
scroll to position [395, 0]
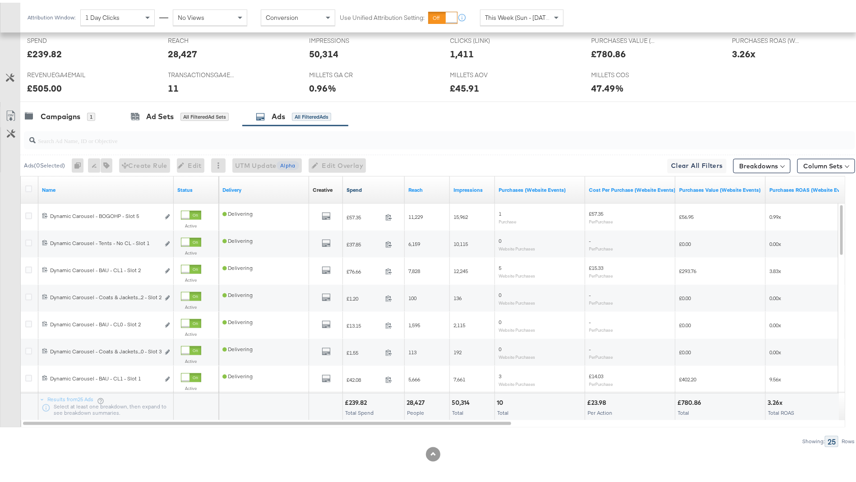
click at [370, 187] on link "Spend" at bounding box center [374, 187] width 55 height 7
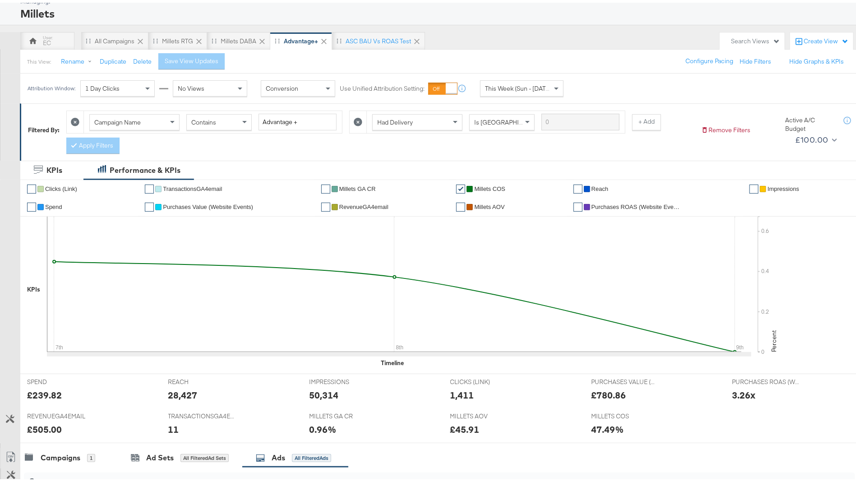
scroll to position [48, 0]
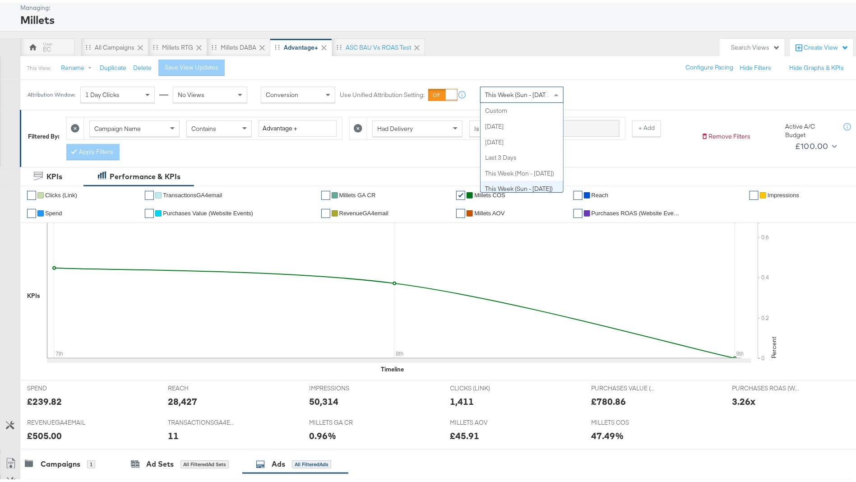
click at [519, 95] on div "This Week (Sun - [DATE])" at bounding box center [522, 91] width 83 height 15
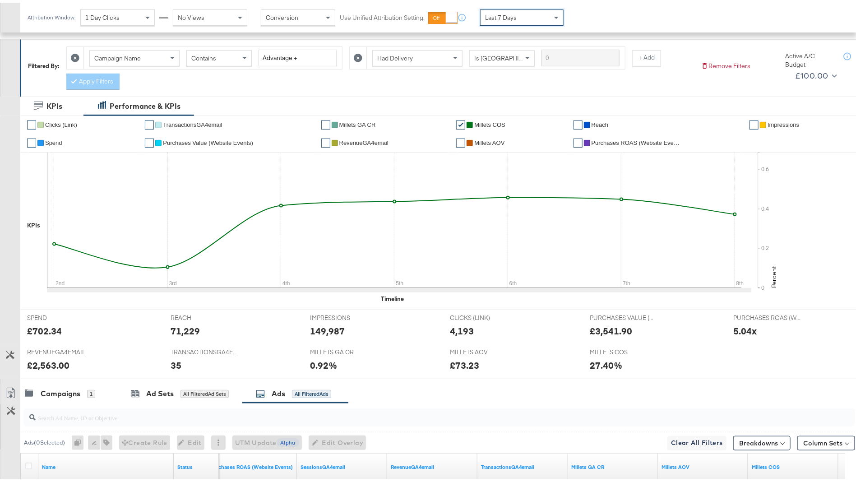
scroll to position [0, 0]
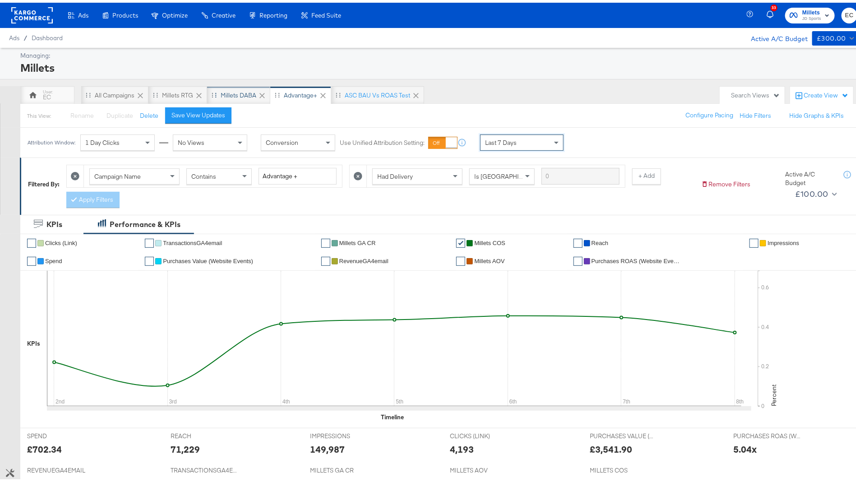
click at [241, 90] on div "Millets DABA" at bounding box center [239, 92] width 36 height 9
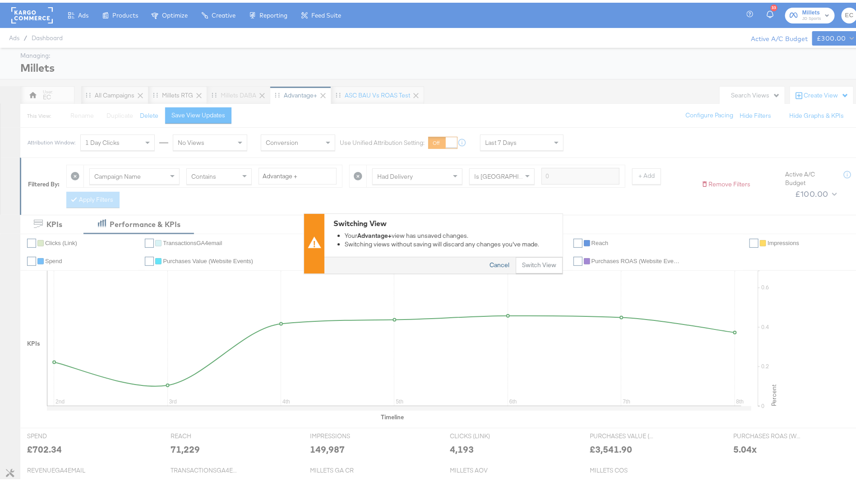
click at [492, 261] on button "Cancel" at bounding box center [499, 263] width 33 height 16
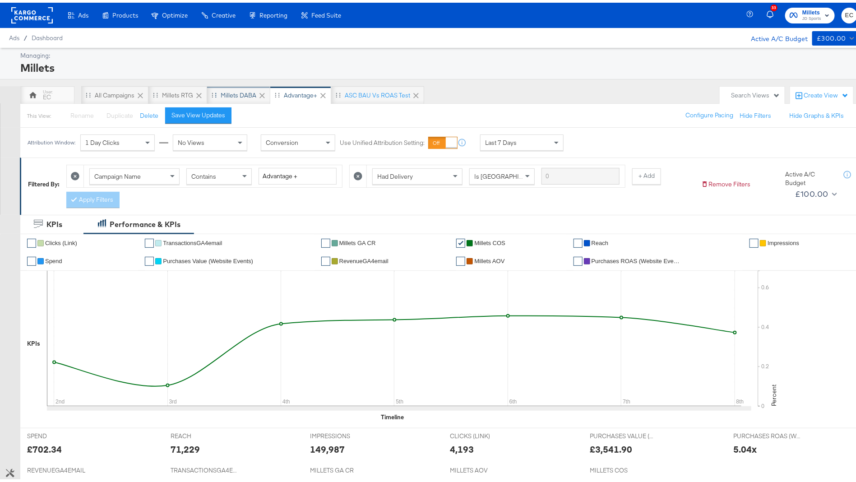
click at [237, 95] on div "Millets DABA" at bounding box center [239, 92] width 36 height 9
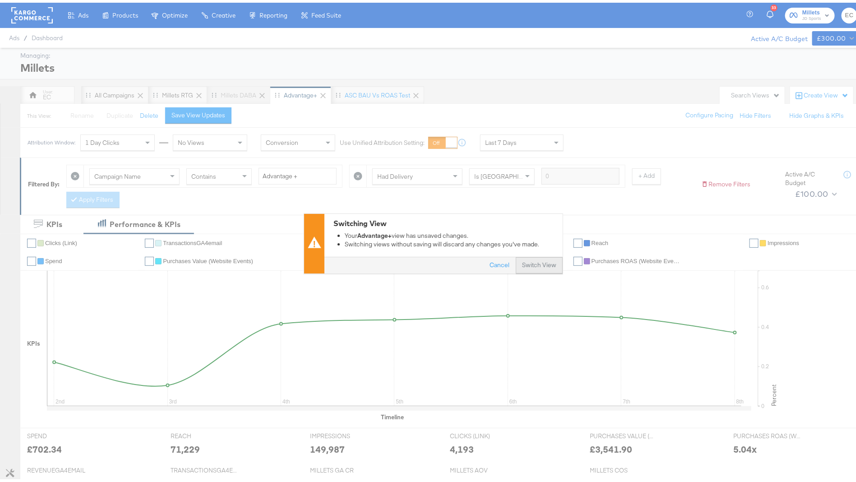
click at [516, 263] on button "Switch View" at bounding box center [539, 263] width 47 height 16
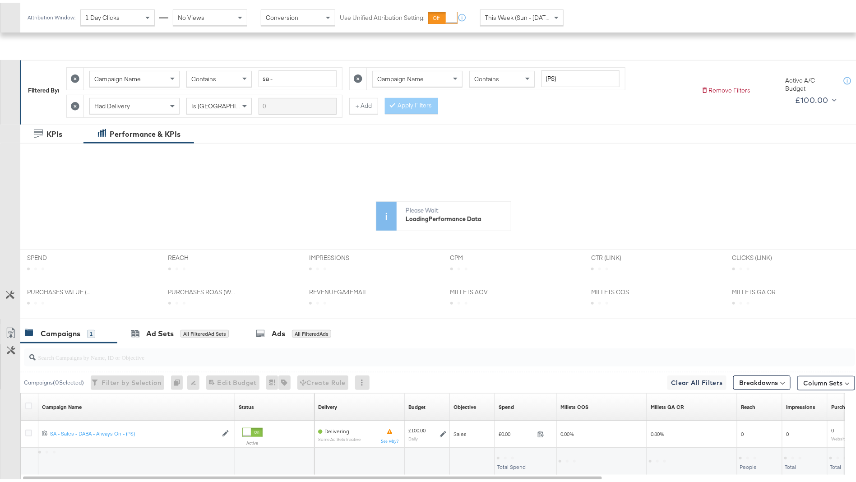
scroll to position [152, 0]
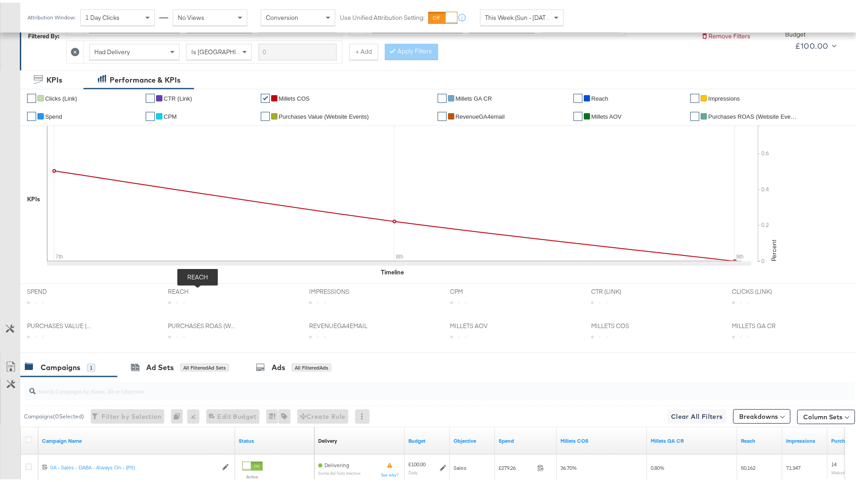
click at [198, 285] on span "REACH" at bounding box center [202, 289] width 68 height 9
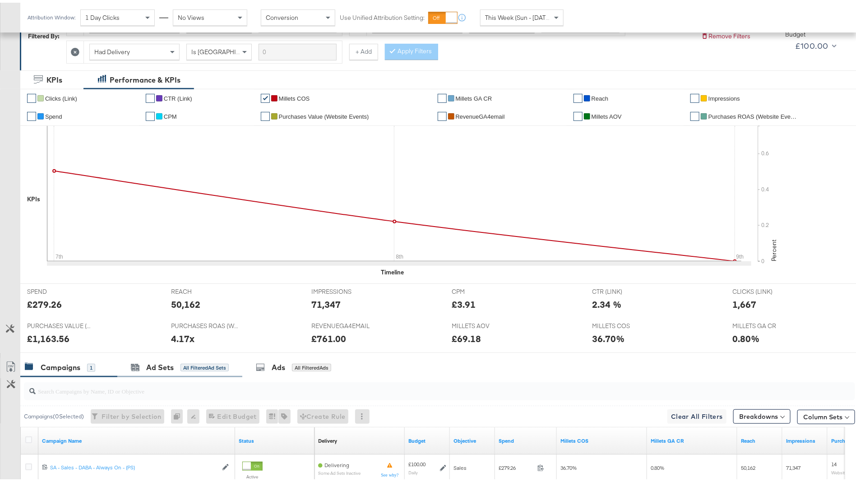
click at [204, 354] on div "KPIs Performance & KPIs Customize KPIs ✔ Clicks (Link) ✔ CTR (Link) ✔ Millets C…" at bounding box center [433, 320] width 867 height 505
click at [209, 360] on div "Ad Sets All Filtered Ad Sets" at bounding box center [180, 365] width 98 height 10
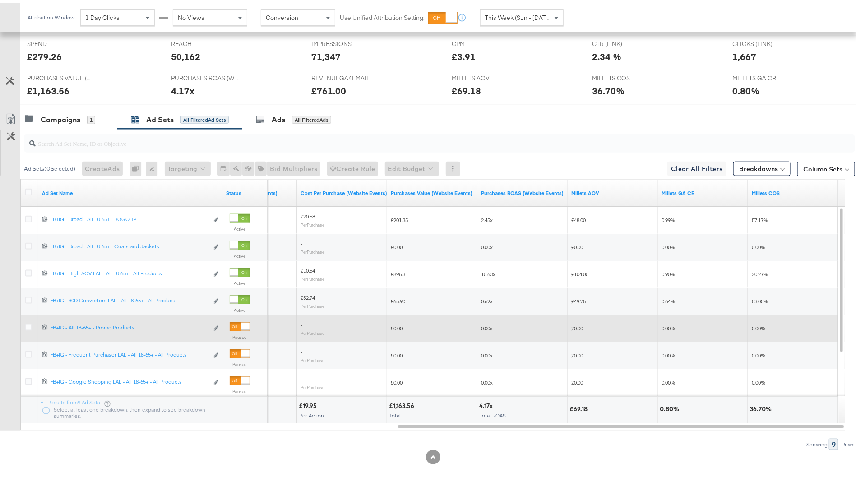
scroll to position [390, 0]
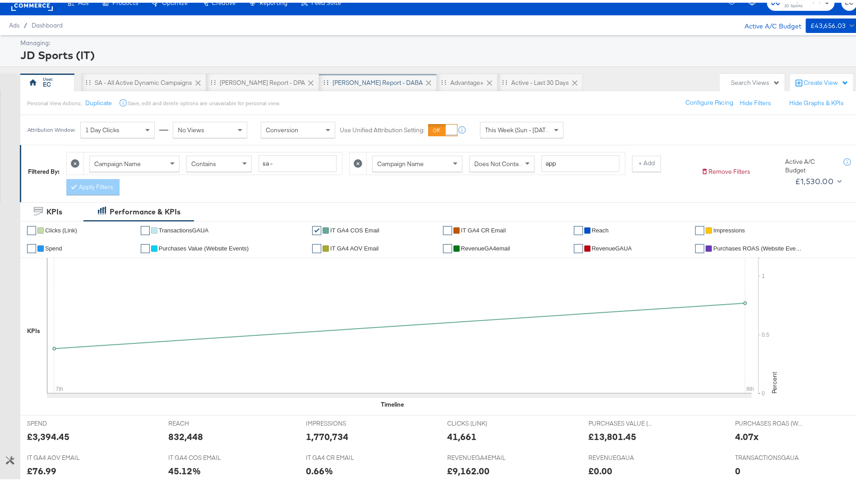
scroll to position [13, 0]
click at [339, 78] on div "[PERSON_NAME] Report - DABA" at bounding box center [378, 80] width 90 height 9
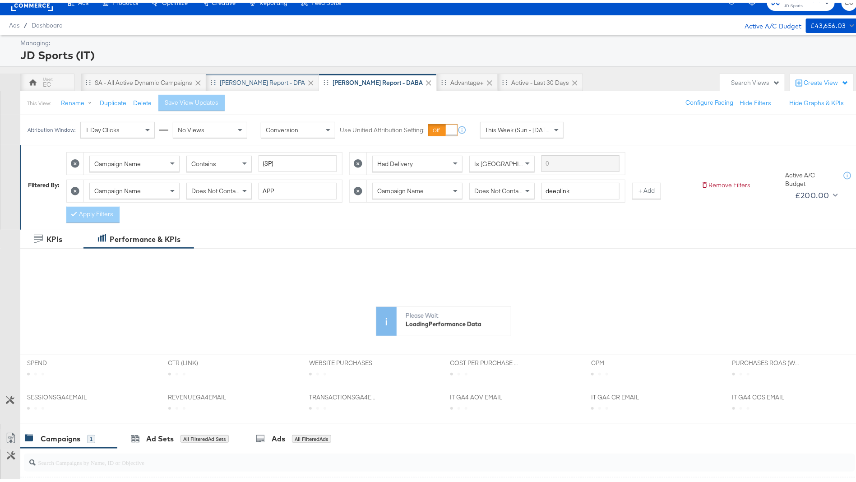
click at [258, 80] on div "[PERSON_NAME] Report - DPA" at bounding box center [262, 80] width 85 height 9
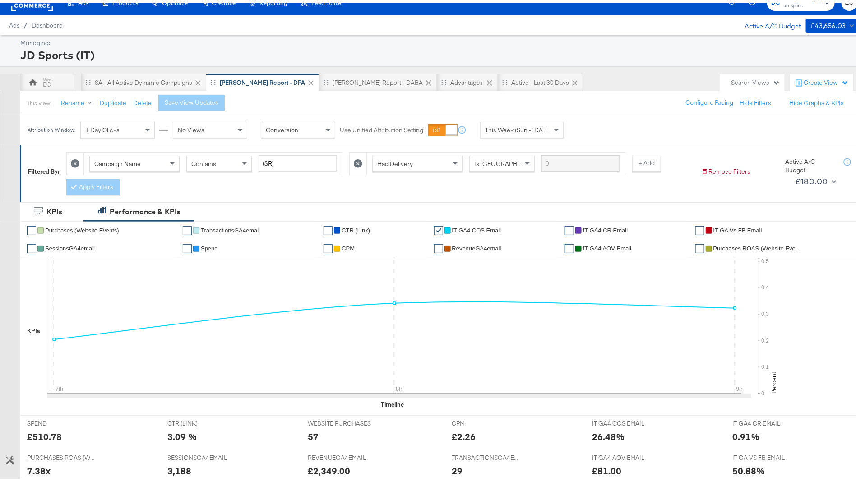
scroll to position [233, 0]
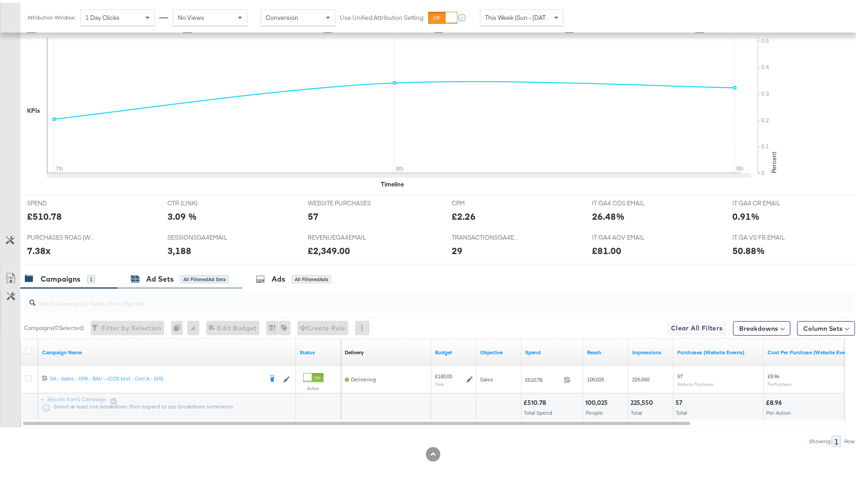
click at [193, 271] on div "Ad Sets All Filtered Ad Sets" at bounding box center [180, 276] width 98 height 10
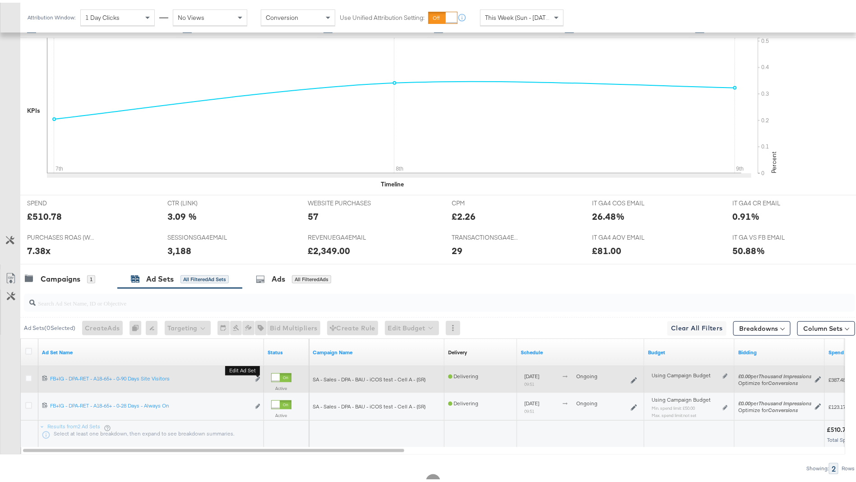
click at [259, 371] on b "Edit ad set" at bounding box center [242, 367] width 35 height 9
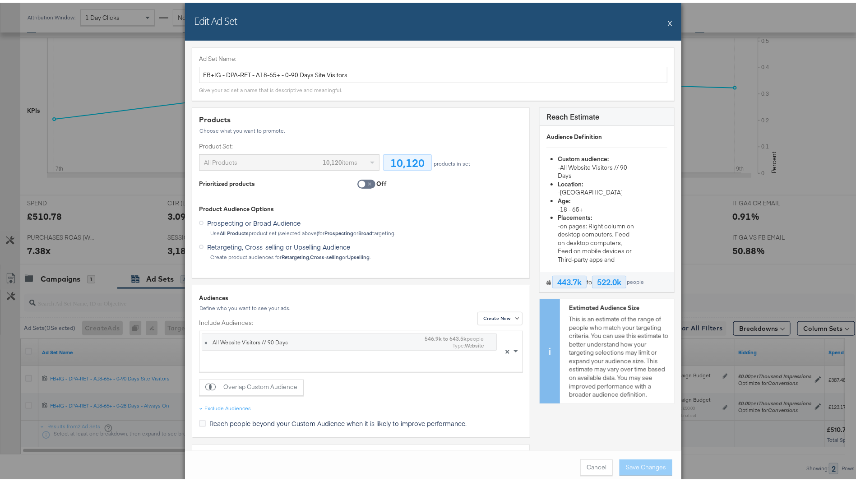
click at [668, 15] on button "X" at bounding box center [670, 20] width 5 height 18
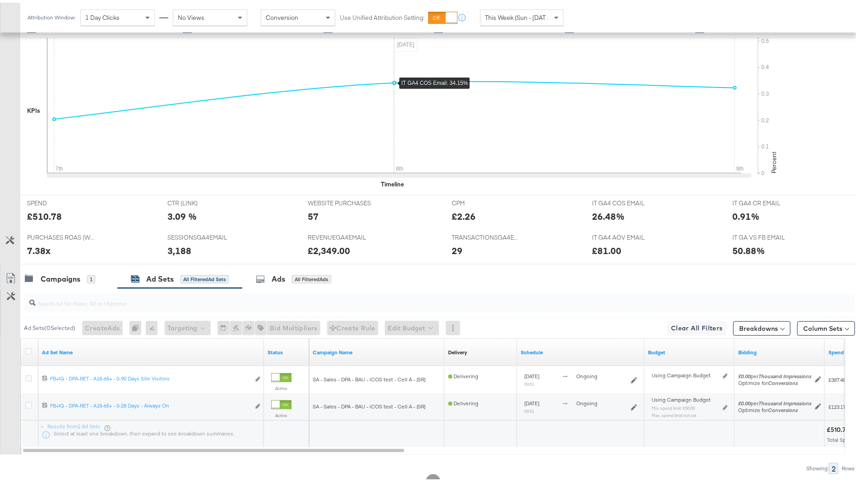
scroll to position [0, 0]
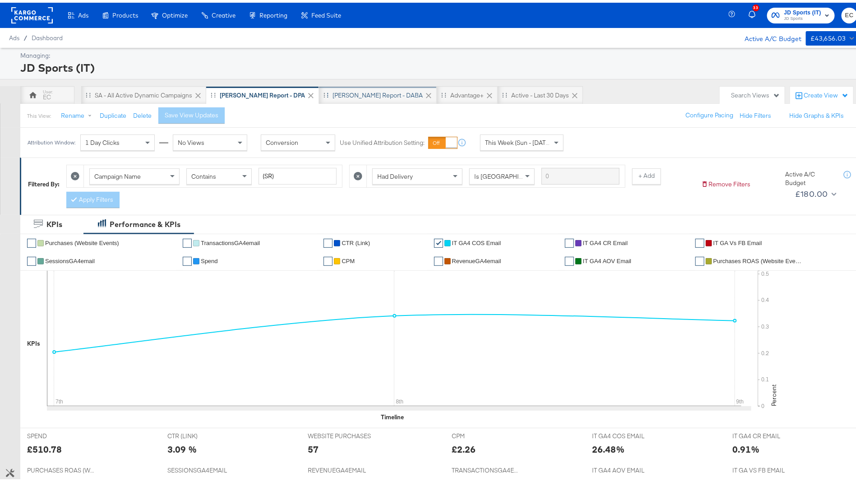
click at [328, 98] on div "[PERSON_NAME] Report - DABA" at bounding box center [378, 93] width 118 height 18
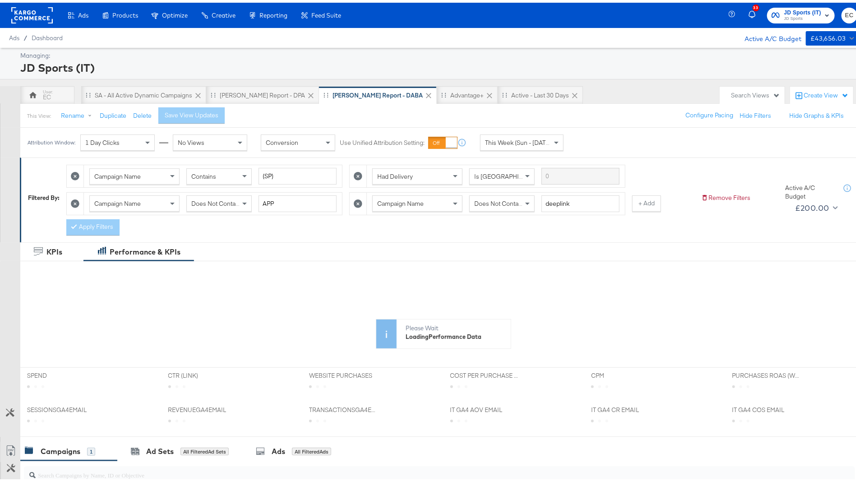
scroll to position [172, 0]
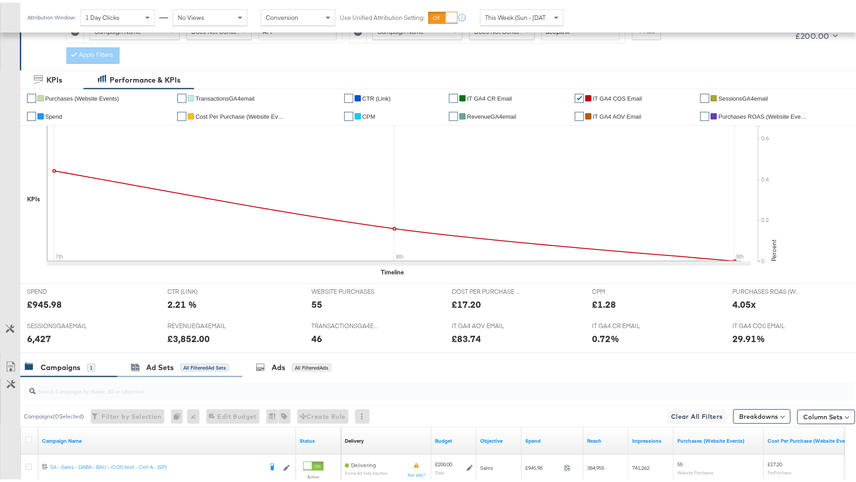
click at [168, 368] on div "Ad Sets All Filtered Ad Sets" at bounding box center [179, 364] width 125 height 19
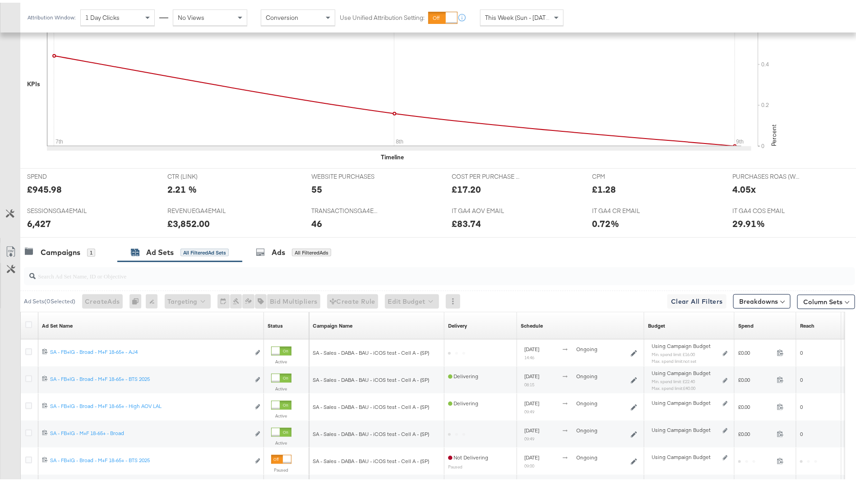
scroll to position [395, 0]
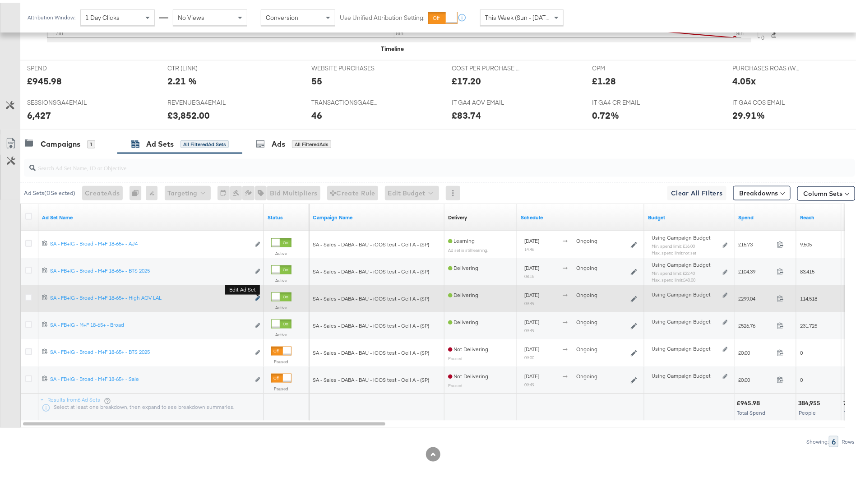
click at [258, 293] on icon "link" at bounding box center [258, 295] width 5 height 5
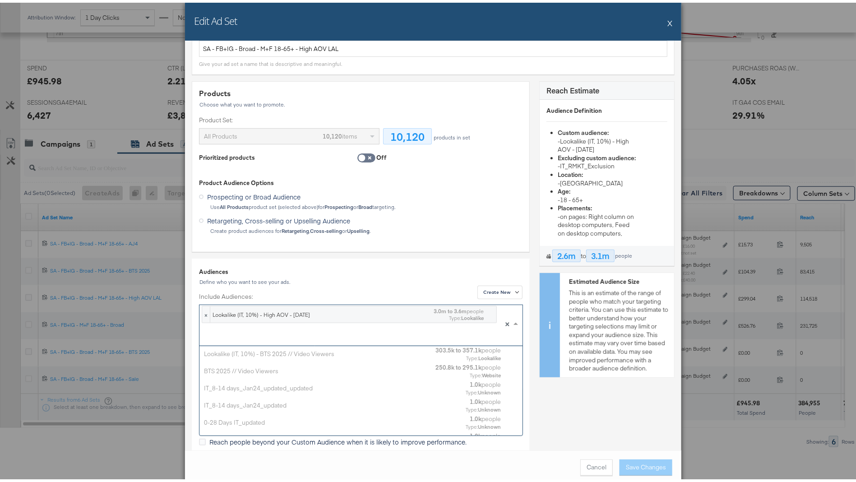
scroll to position [79, 306]
drag, startPoint x: 347, startPoint y: 327, endPoint x: 229, endPoint y: 290, distance: 123.9
click at [229, 290] on div "Include Audiences: × Lookalike (IT, 10%) - High AOV - [DATE] 3.0m to 3.6m peopl…" at bounding box center [361, 317] width 324 height 54
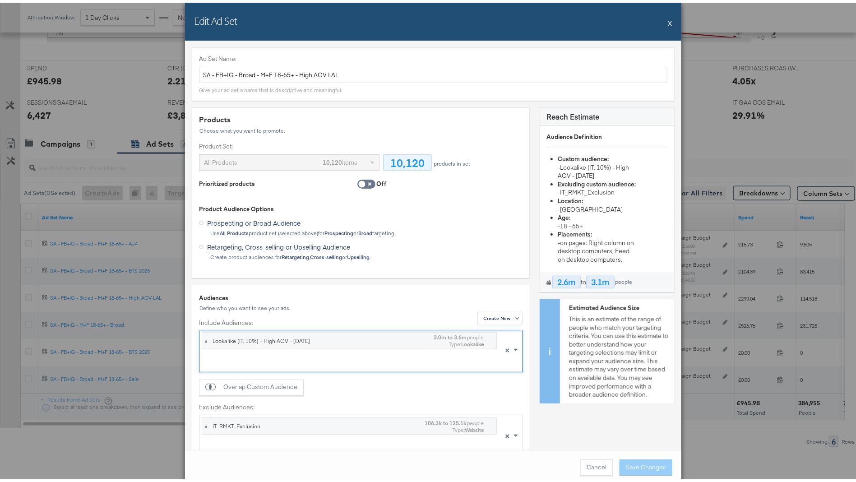
scroll to position [0, 0]
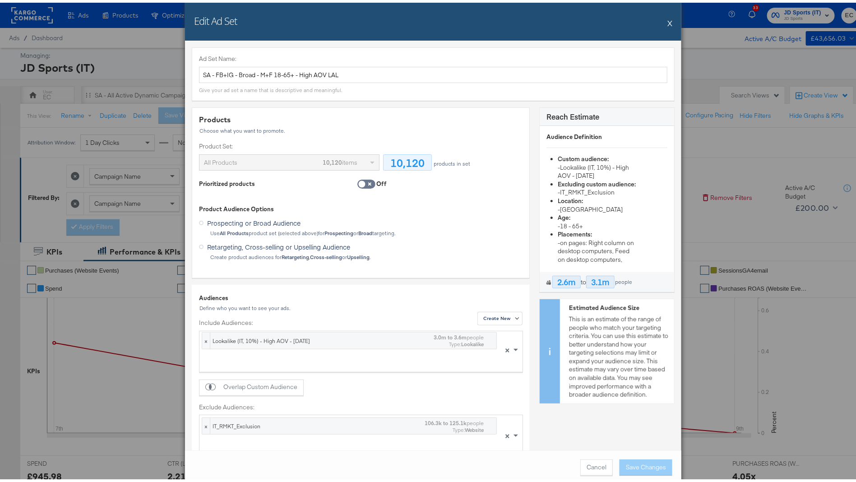
click at [668, 23] on button "X" at bounding box center [670, 20] width 5 height 18
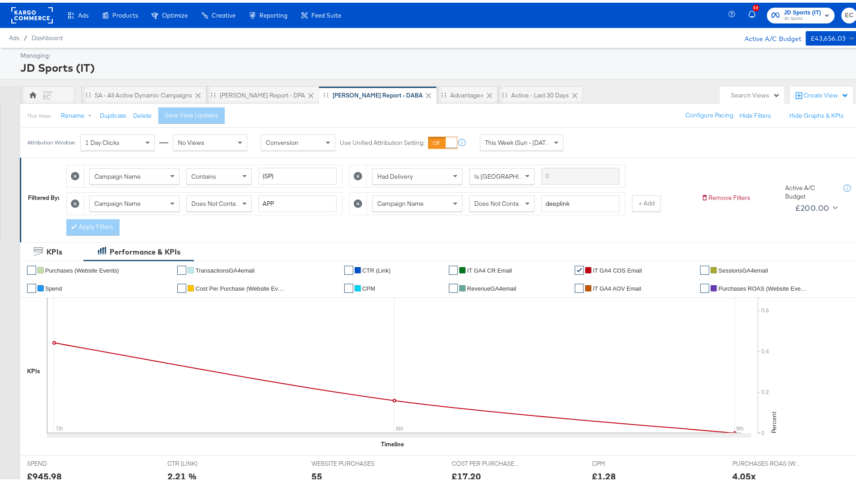
scroll to position [395, 0]
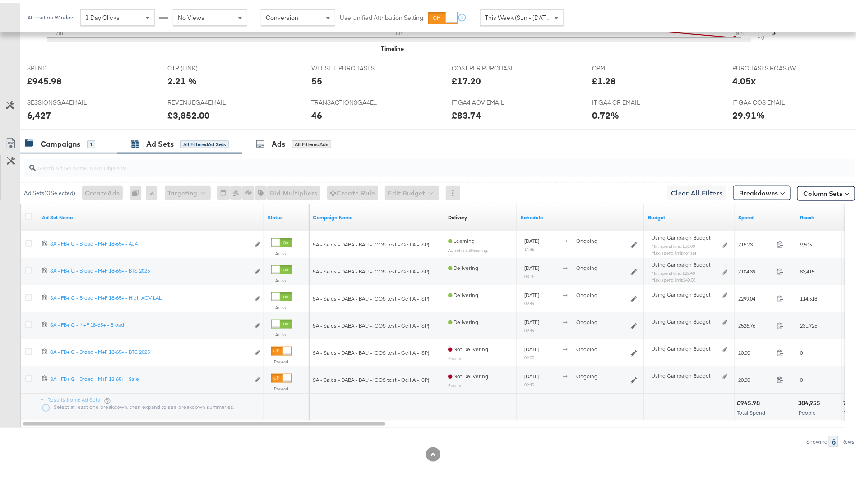
click at [88, 142] on div "1" at bounding box center [91, 142] width 8 height 8
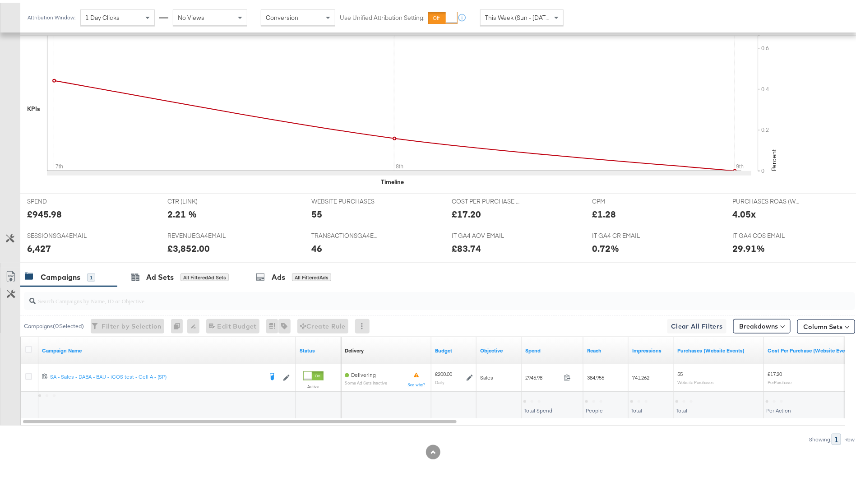
scroll to position [260, 0]
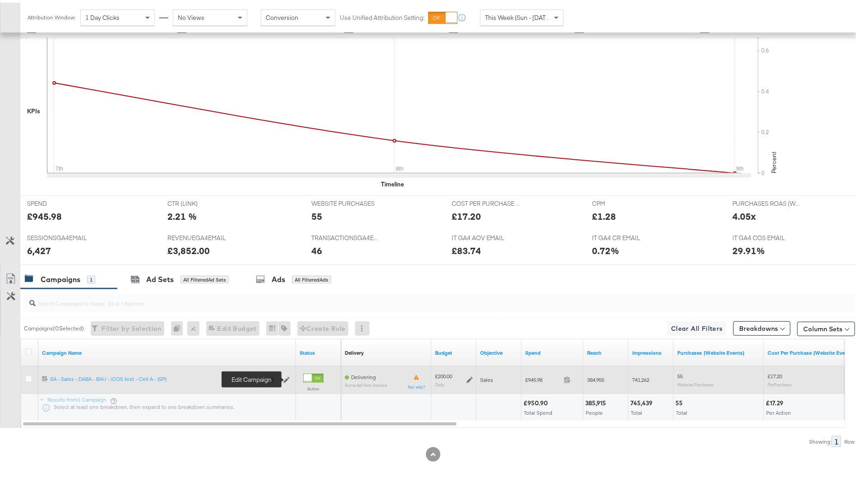
click at [286, 376] on icon at bounding box center [286, 377] width 6 height 6
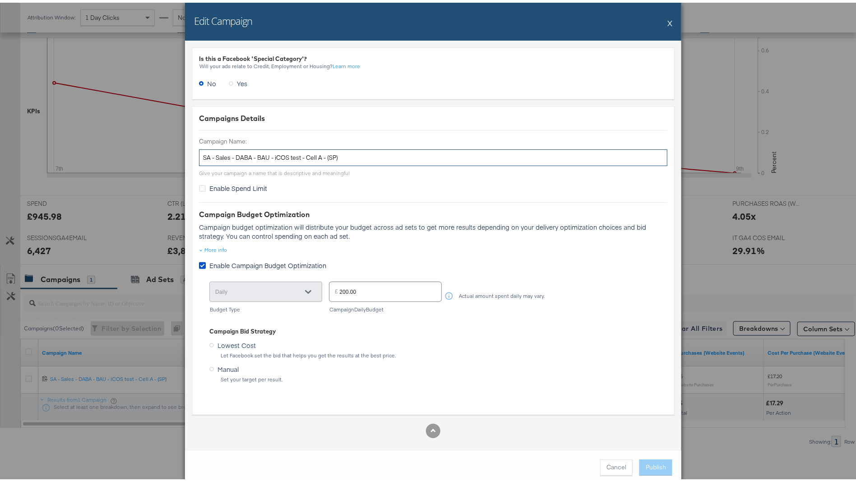
click at [309, 153] on input "SA - Sales - DABA - BAU - iCOS test - Cell A - (SP)" at bounding box center [433, 155] width 469 height 17
click at [667, 17] on div "Edit Campaign X" at bounding box center [433, 19] width 497 height 38
click at [668, 19] on button "X" at bounding box center [670, 20] width 5 height 18
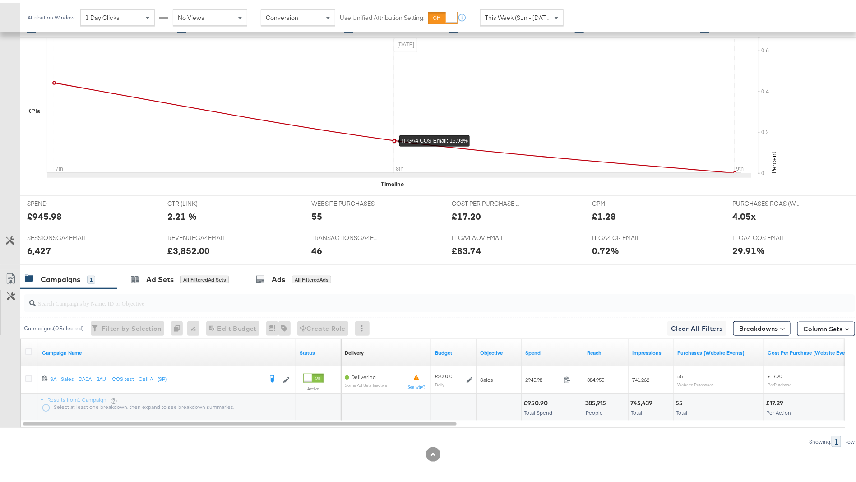
scroll to position [48, 0]
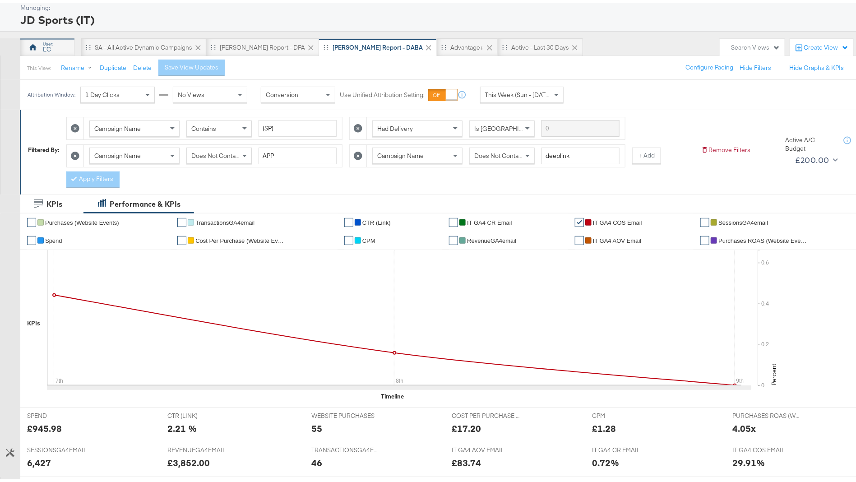
click at [39, 37] on div "EC" at bounding box center [47, 45] width 54 height 18
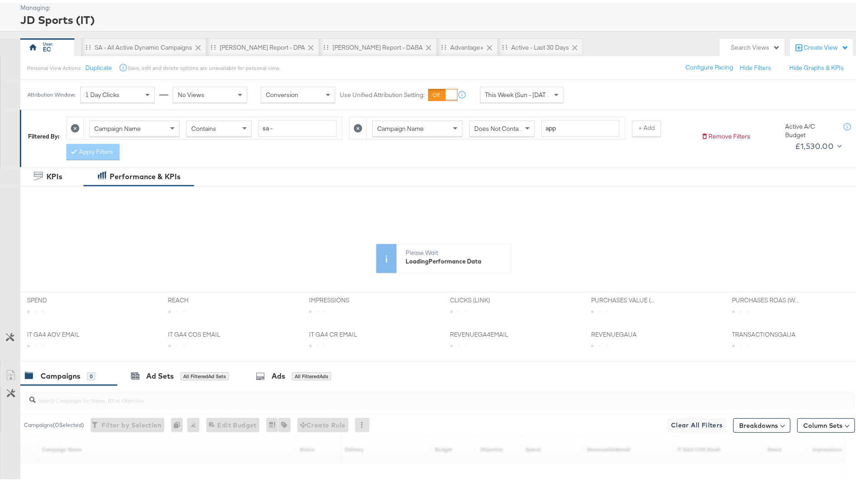
click at [506, 91] on span "This Week (Sun - [DATE])" at bounding box center [519, 92] width 68 height 8
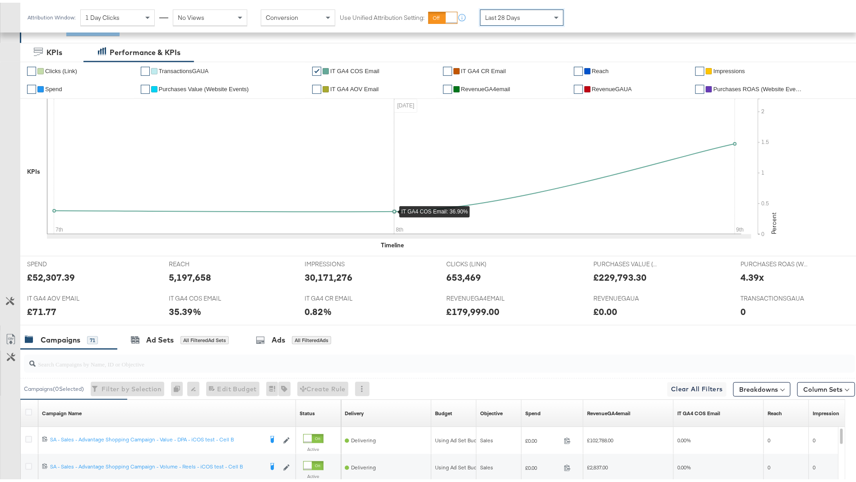
scroll to position [386, 0]
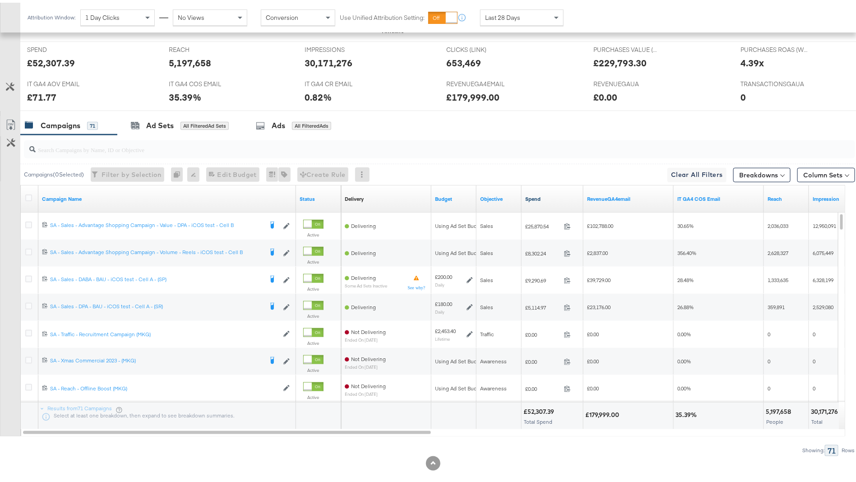
click at [545, 194] on link "Spend" at bounding box center [552, 196] width 55 height 7
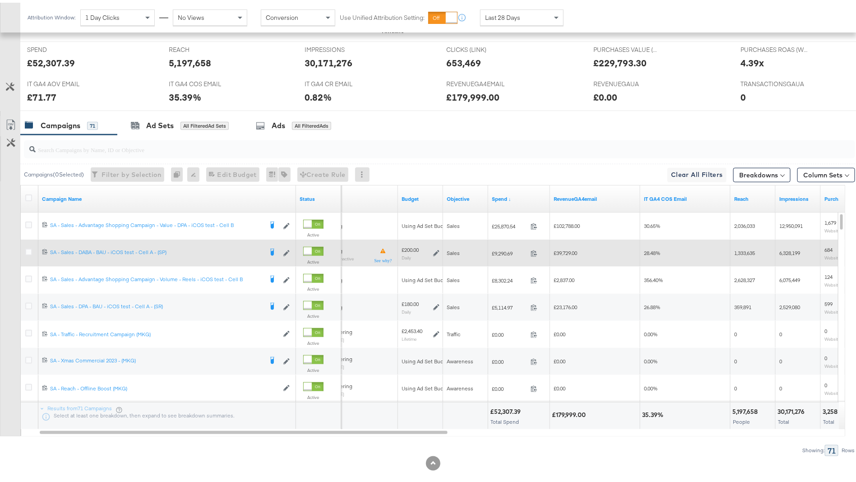
scroll to position [384, 0]
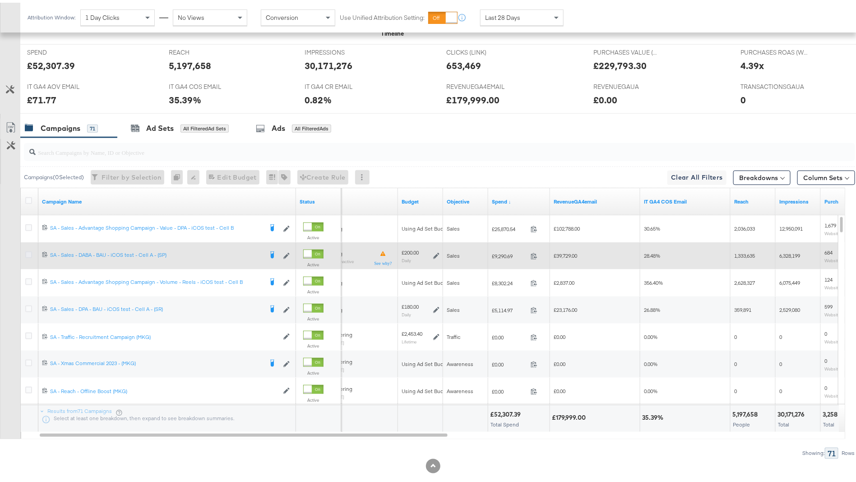
click at [29, 249] on icon at bounding box center [28, 252] width 7 height 7
click at [0, 0] on input "checkbox" at bounding box center [0, 0] width 0 height 0
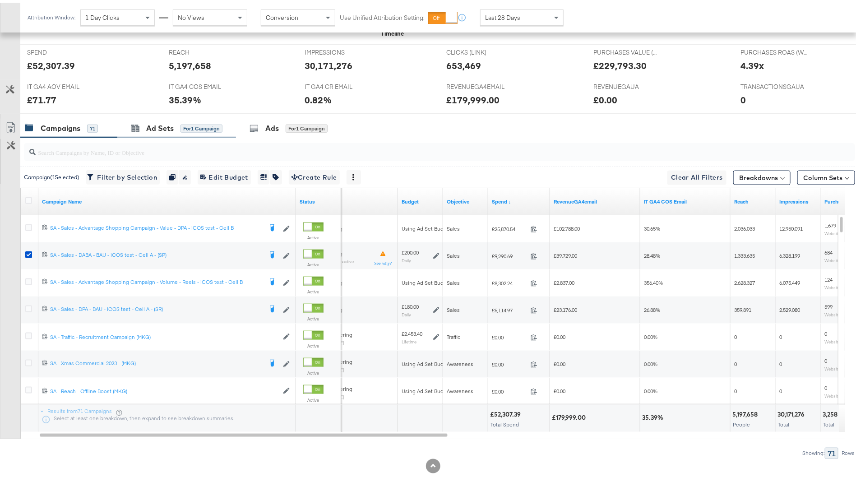
click at [184, 130] on div "Ad Sets for 1 Campaign" at bounding box center [176, 125] width 119 height 19
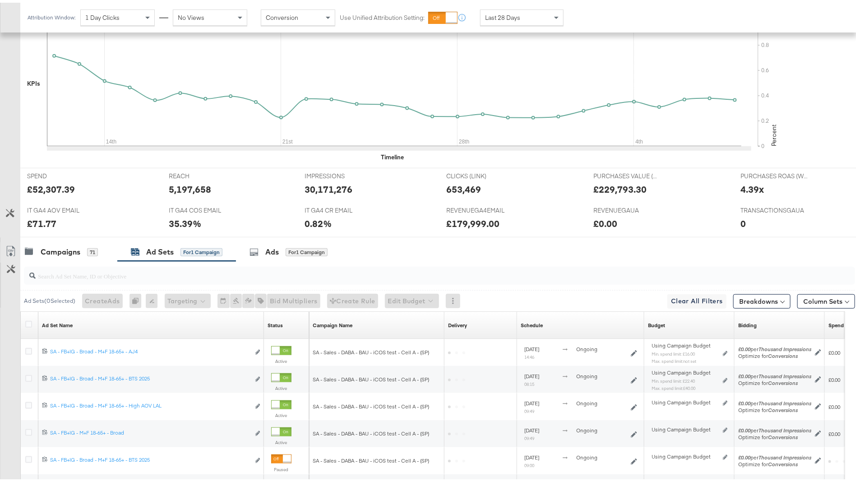
scroll to position [368, 0]
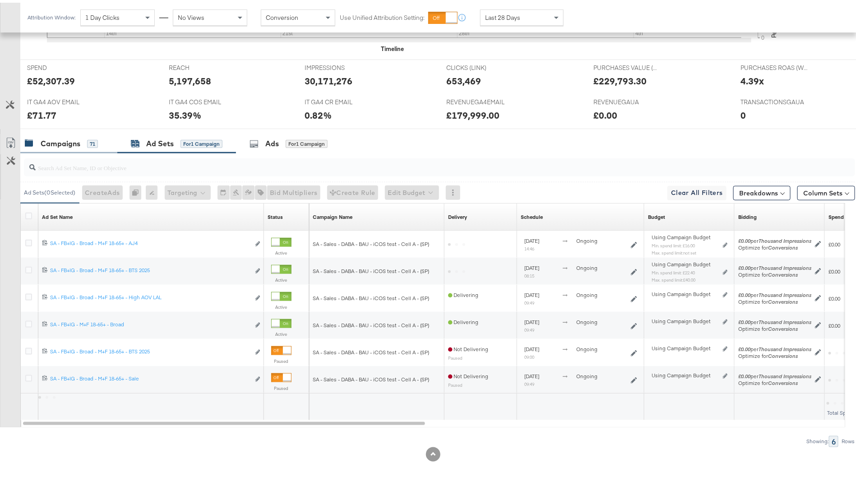
click at [61, 146] on div "Campaigns 71" at bounding box center [68, 140] width 97 height 19
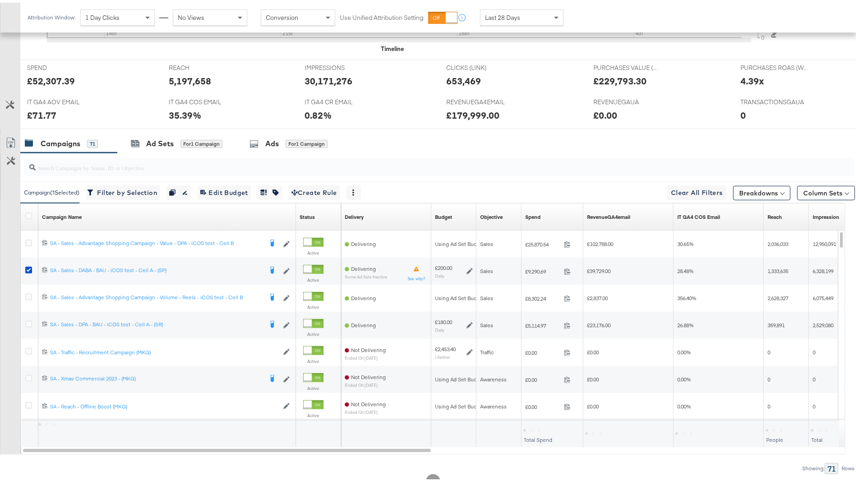
scroll to position [384, 0]
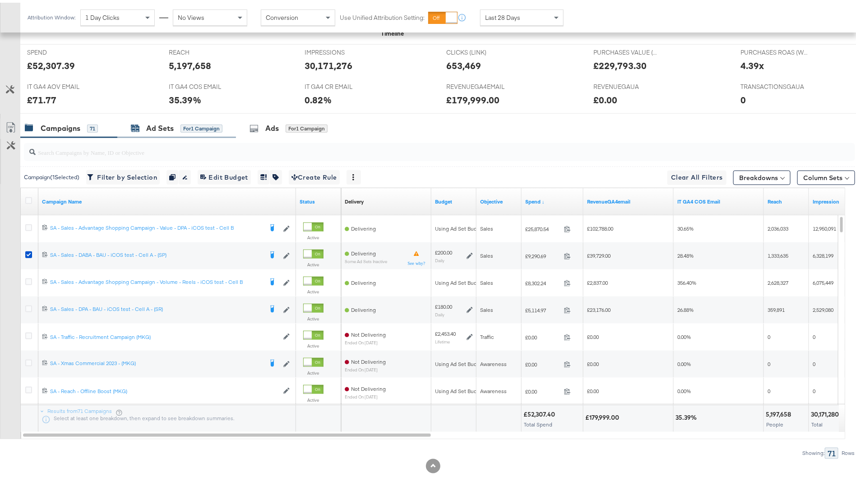
click at [159, 122] on div "Ad Sets" at bounding box center [160, 126] width 28 height 10
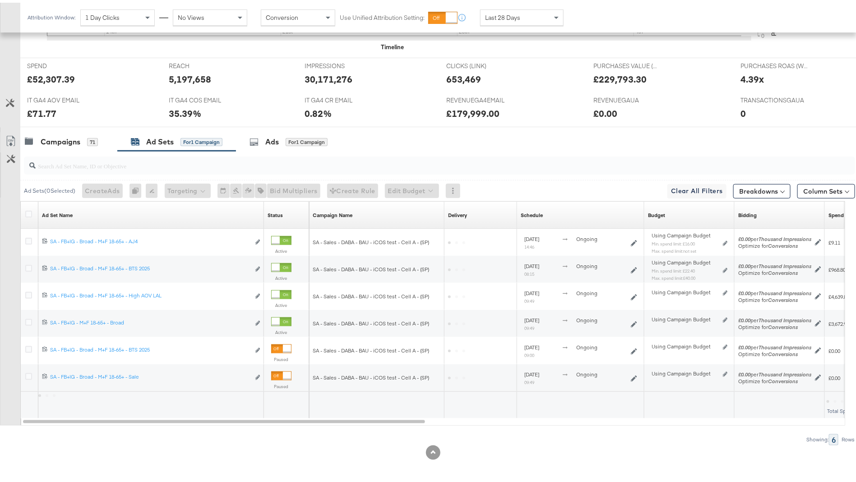
scroll to position [368, 0]
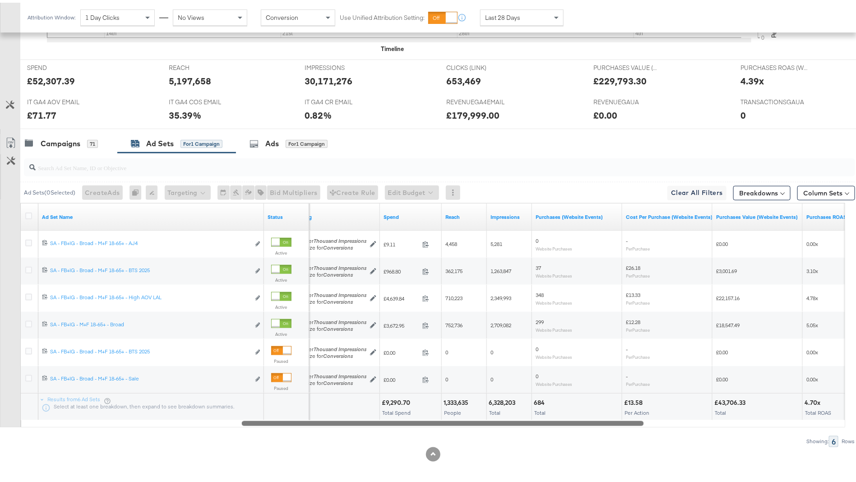
drag, startPoint x: 415, startPoint y: 420, endPoint x: 634, endPoint y: 421, distance: 218.9
click at [634, 421] on div at bounding box center [443, 421] width 402 height 8
click at [421, 217] on div "Spend" at bounding box center [411, 214] width 62 height 14
click at [420, 212] on link "Spend" at bounding box center [411, 214] width 55 height 7
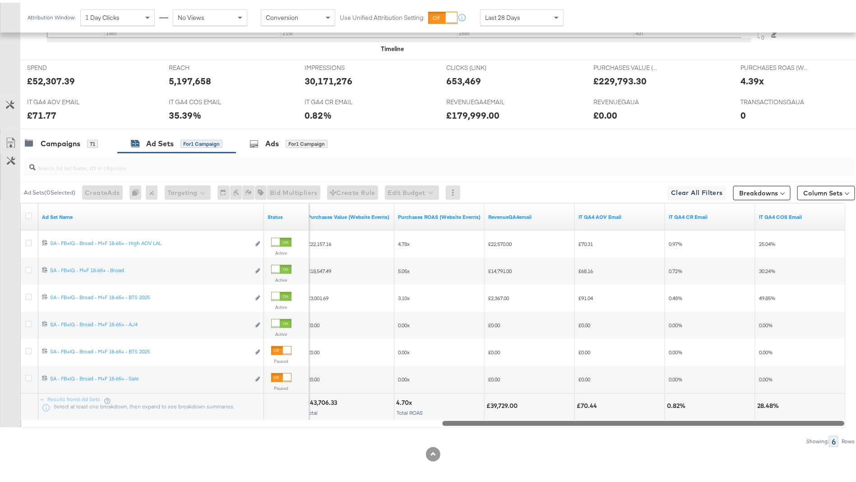
drag, startPoint x: 450, startPoint y: 419, endPoint x: 812, endPoint y: 424, distance: 362.5
click at [812, 424] on div "Ad Sets ( 0 Selected) Create Ads At least one ad set must be selected 0 Rename …" at bounding box center [427, 297] width 855 height 294
click at [46, 143] on div "Campaigns" at bounding box center [61, 141] width 40 height 10
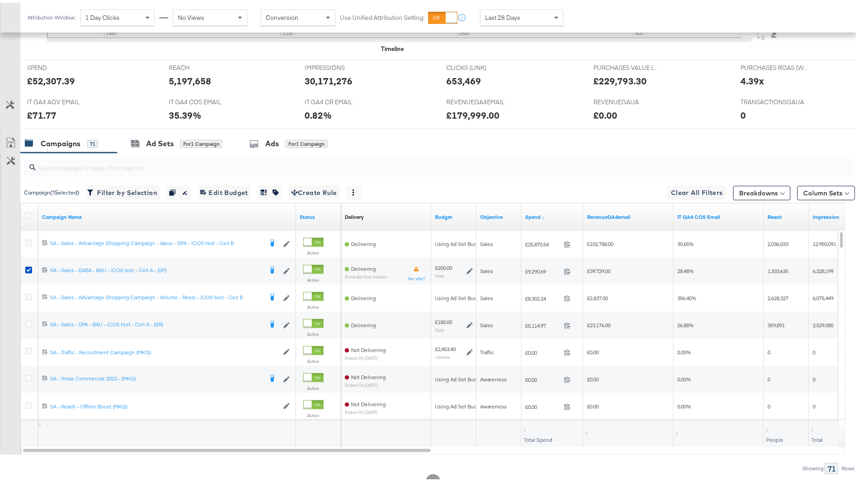
scroll to position [384, 0]
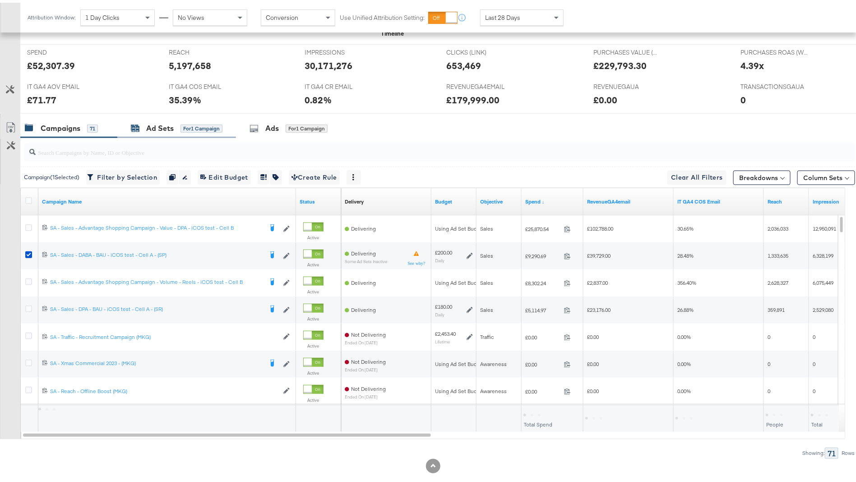
click at [163, 121] on div "Ad Sets" at bounding box center [160, 126] width 28 height 10
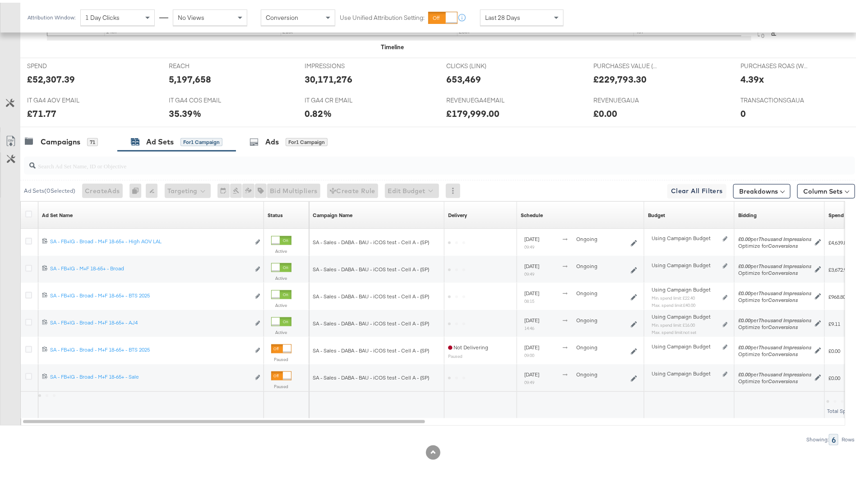
scroll to position [368, 0]
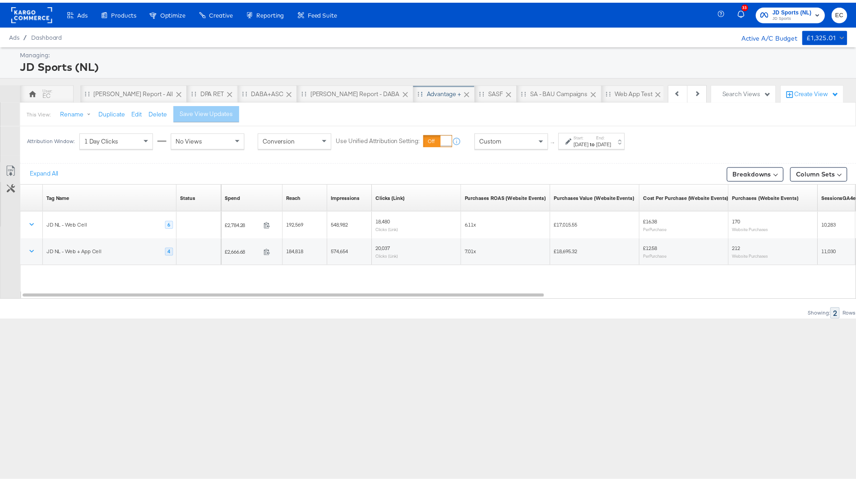
scroll to position [0, 8]
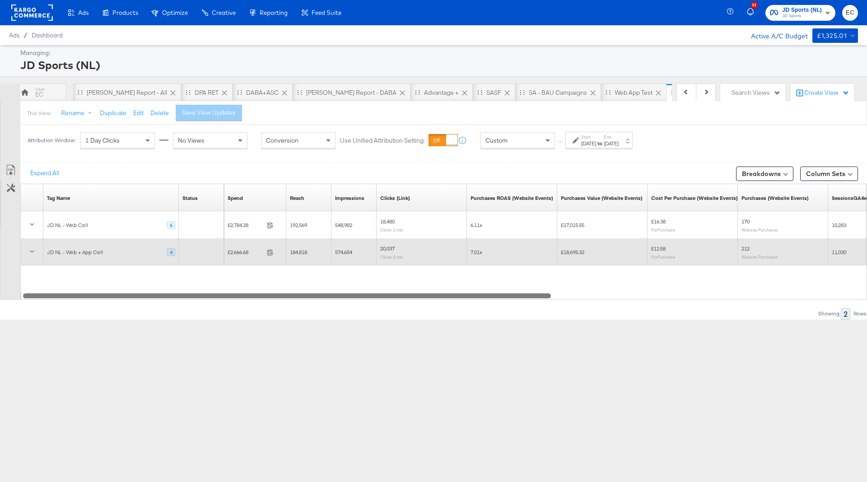
drag, startPoint x: 482, startPoint y: 295, endPoint x: 236, endPoint y: 244, distance: 250.8
click at [221, 291] on div "Tag Name Sorting Unavailable Status Sorting Unavailable Spend Sorting Unavailab…" at bounding box center [443, 242] width 846 height 116
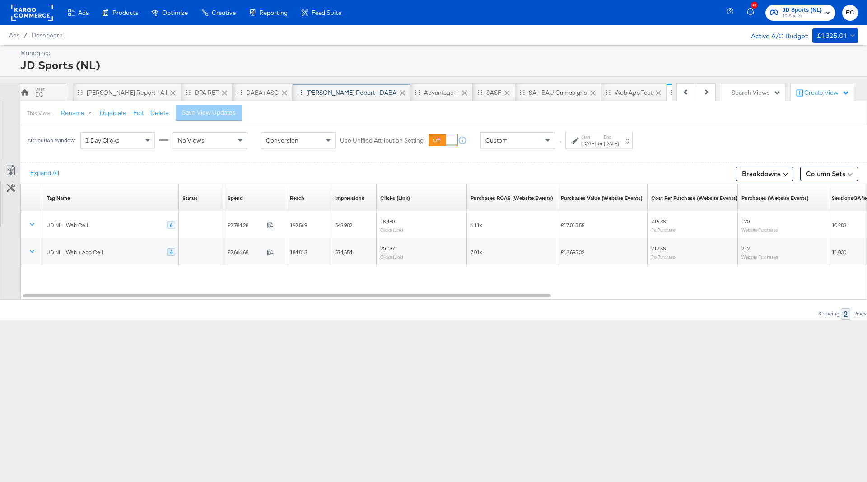
click at [311, 88] on div "[PERSON_NAME] Report - DABA" at bounding box center [351, 92] width 90 height 9
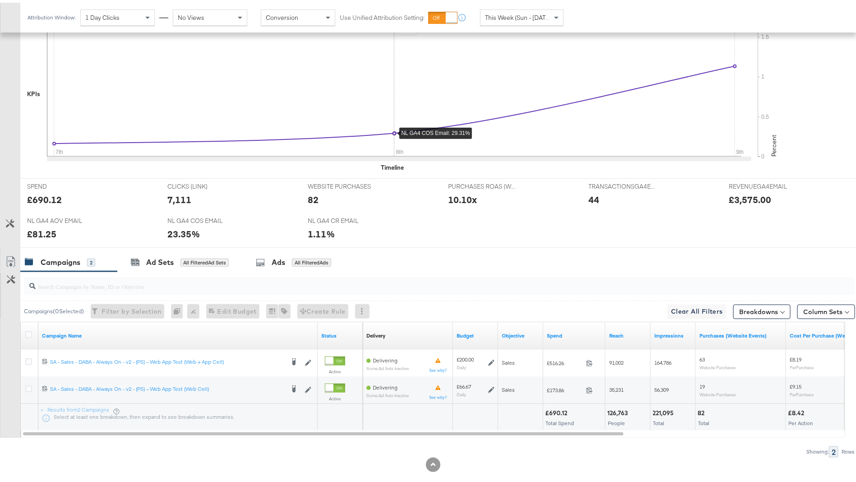
scroll to position [260, 0]
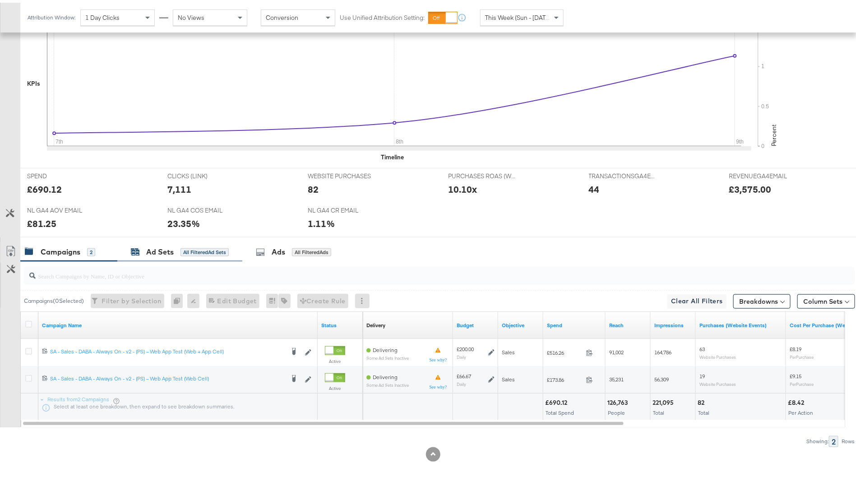
click at [196, 244] on div "Ad Sets All Filtered Ad Sets" at bounding box center [180, 249] width 98 height 10
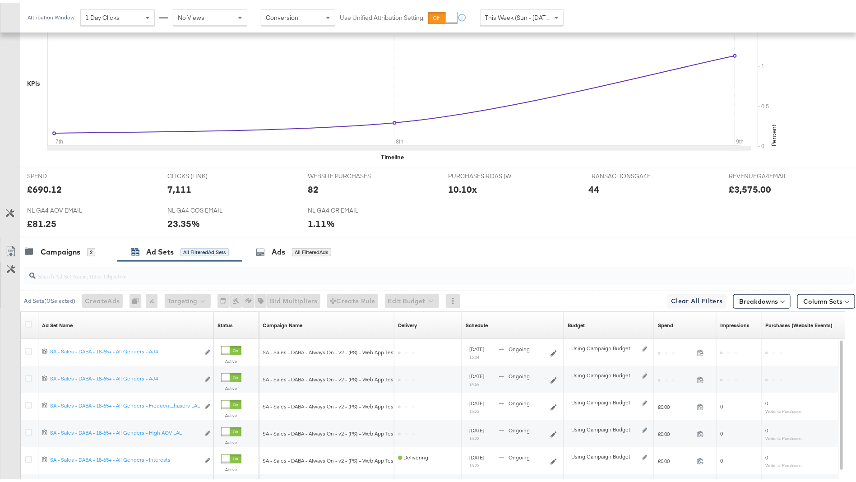
scroll to position [395, 0]
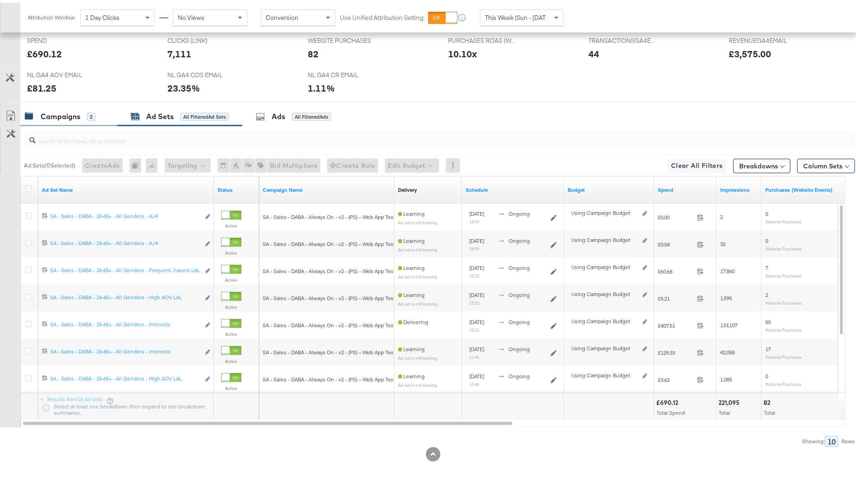
click at [68, 114] on div "Campaigns" at bounding box center [61, 114] width 40 height 10
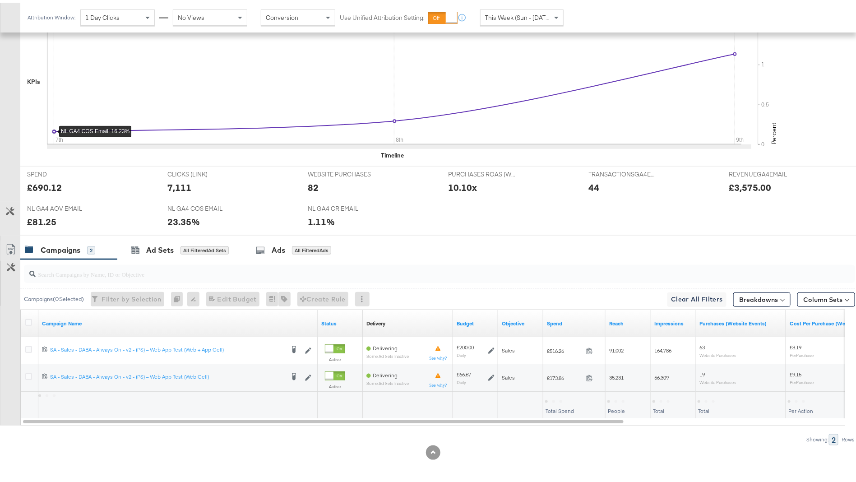
scroll to position [260, 0]
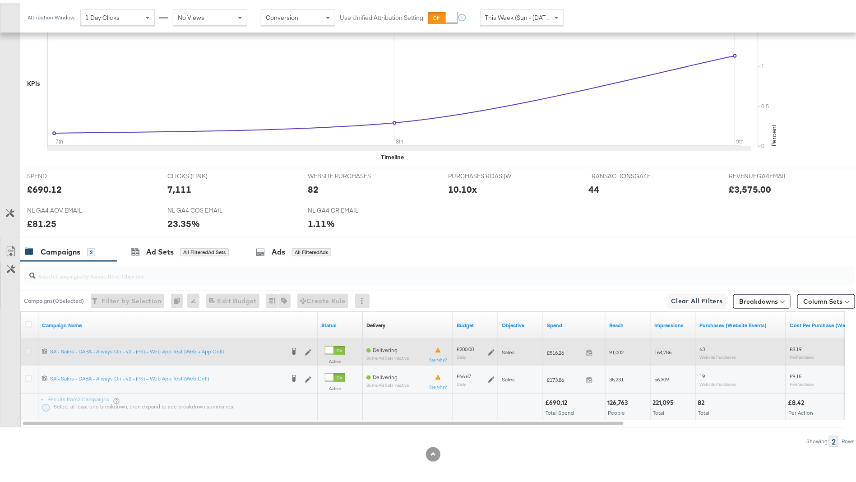
click at [27, 350] on icon at bounding box center [28, 348] width 7 height 7
click at [0, 0] on input "checkbox" at bounding box center [0, 0] width 0 height 0
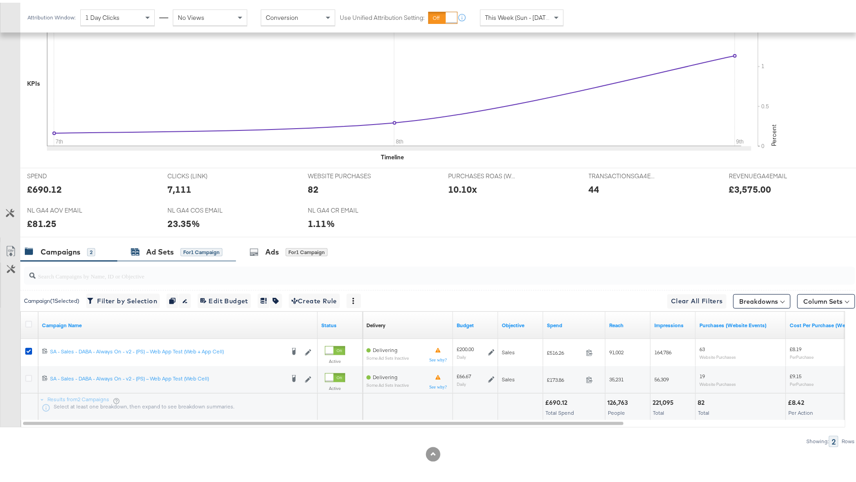
click at [177, 251] on div "Ad Sets for 1 Campaign" at bounding box center [177, 249] width 92 height 10
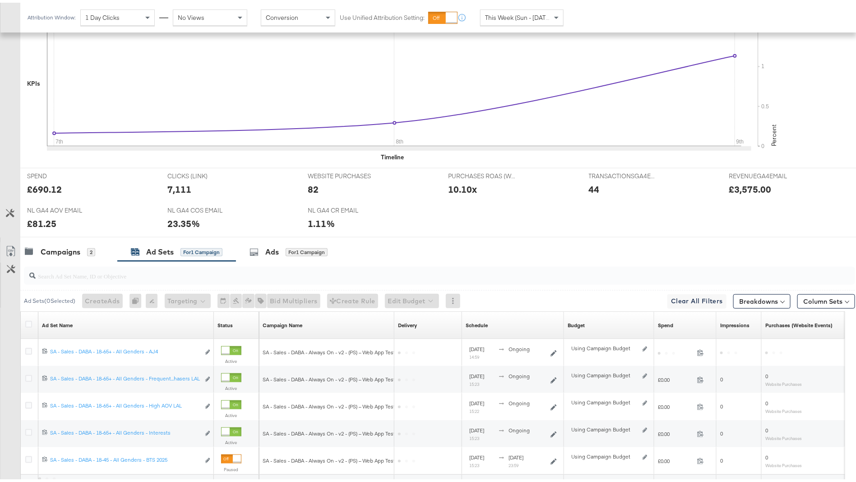
scroll to position [341, 0]
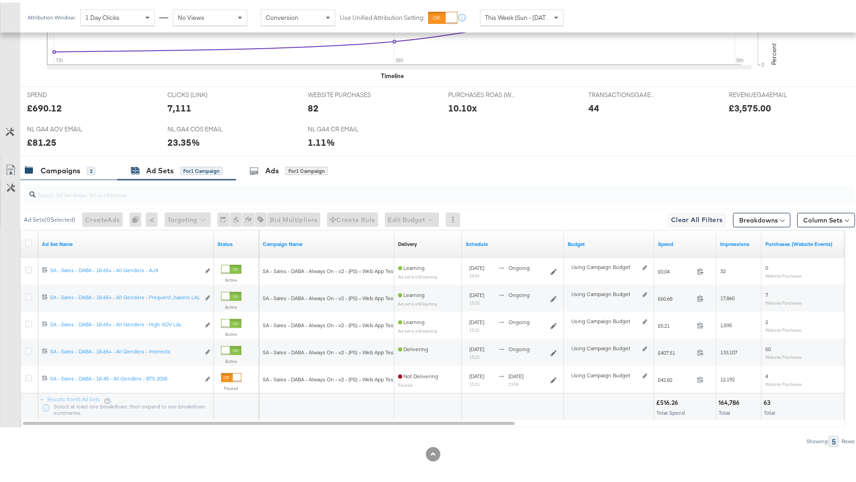
click at [71, 159] on div "Campaigns 2" at bounding box center [68, 167] width 97 height 19
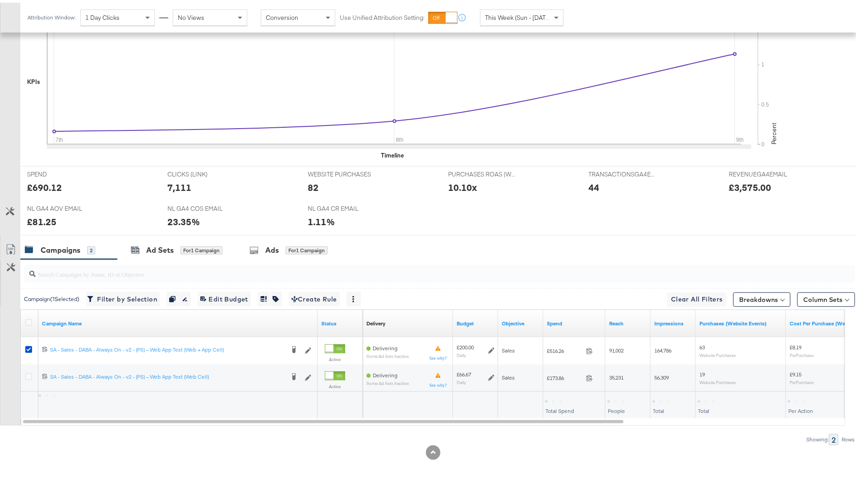
scroll to position [260, 0]
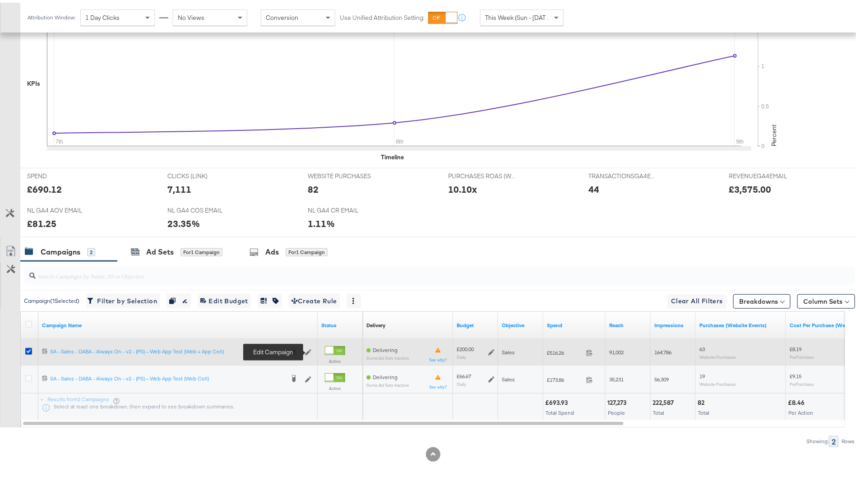
click at [307, 349] on icon at bounding box center [308, 350] width 6 height 6
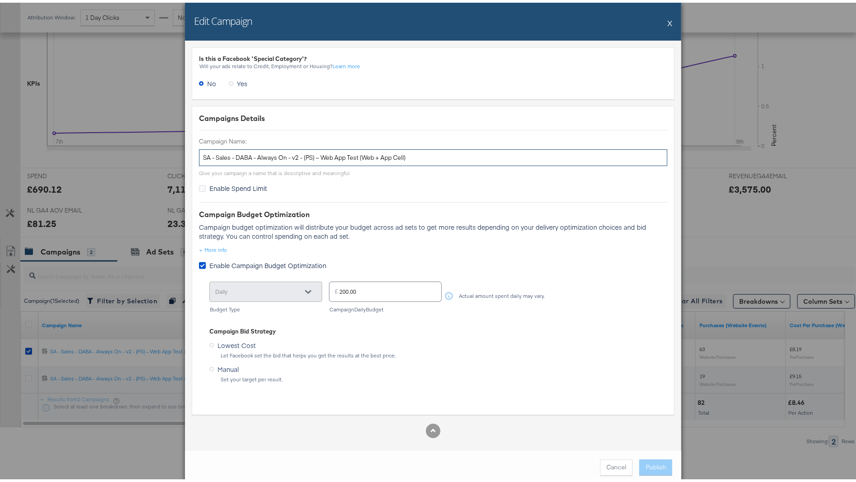
click at [321, 158] on input "SA - Sales - DABA - Always On - v2 - (PS) – Web App Test (Web + App Cell)" at bounding box center [433, 155] width 469 height 17
click at [321, 159] on input "SA - Sales - DABA - Always On - v2 - (PS) – Web App Test (Web + App Cell)" at bounding box center [433, 155] width 469 height 17
click at [668, 23] on div "Edit Campaign X" at bounding box center [433, 19] width 497 height 38
click at [668, 19] on button "X" at bounding box center [670, 20] width 5 height 18
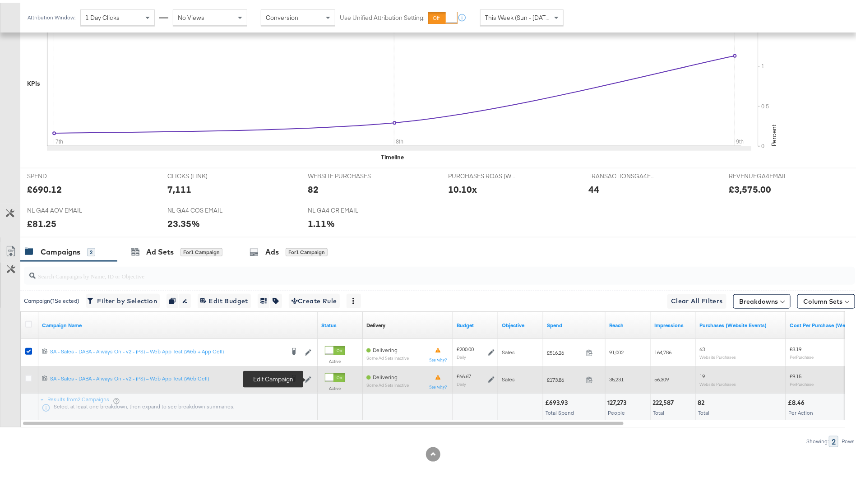
click at [305, 374] on div "Edit Campaign" at bounding box center [301, 376] width 25 height 9
click at [312, 374] on button "Edit Campaign" at bounding box center [309, 376] width 9 height 9
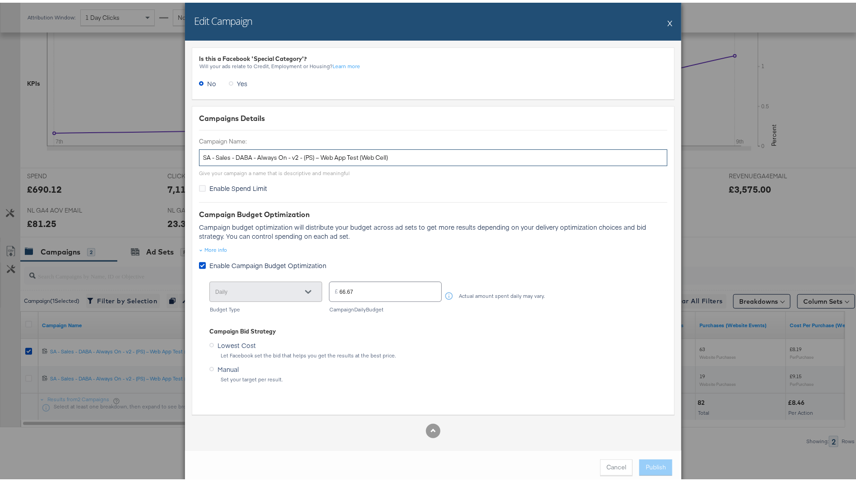
click at [354, 149] on input "SA - Sales - DABA - Always On - v2 - (PS) – Web App Test (Web Cell)" at bounding box center [433, 155] width 469 height 17
click at [662, 20] on div "Edit Campaign X" at bounding box center [433, 19] width 497 height 38
click at [668, 18] on button "X" at bounding box center [670, 20] width 5 height 18
